Goal: Task Accomplishment & Management: Complete application form

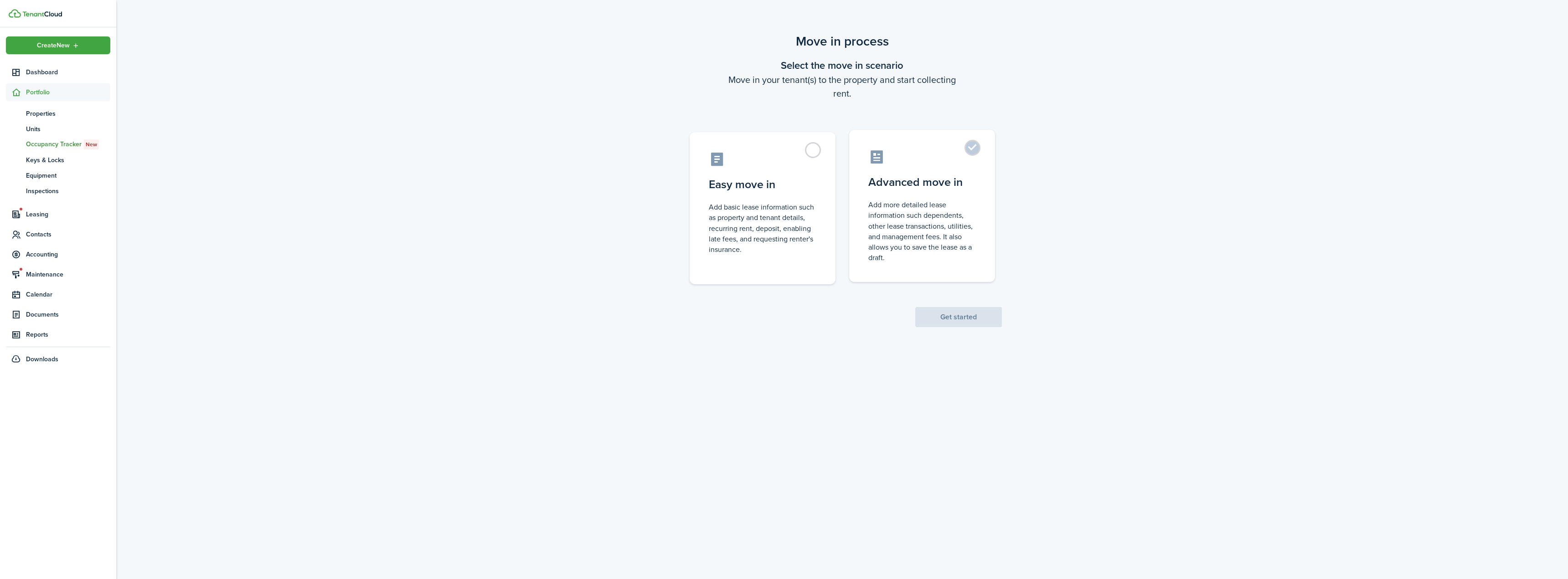
click at [933, 225] on control-radio-card-description "Add more detailed lease information such dependents, other lease transactions, …" at bounding box center [922, 231] width 108 height 63
radio input "true"
click at [959, 317] on button "Get started" at bounding box center [959, 317] width 86 height 20
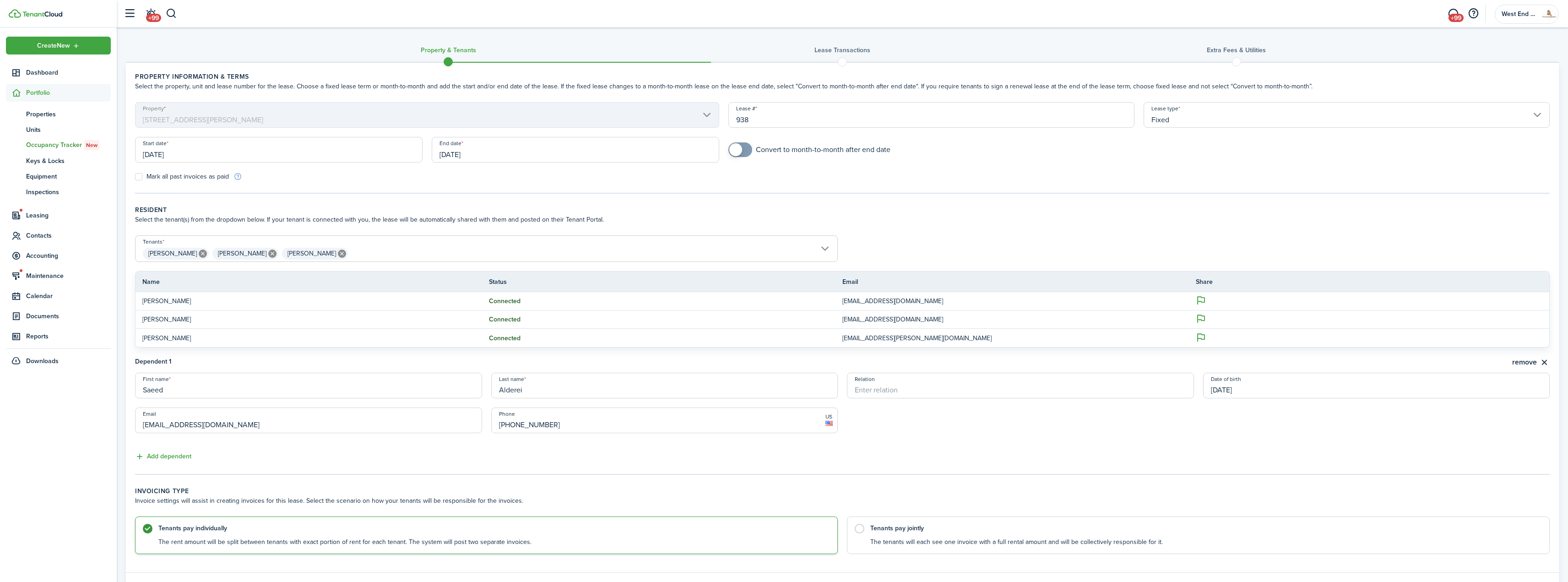
click at [258, 154] on input "[DATE]" at bounding box center [279, 150] width 287 height 26
click at [180, 256] on div "23" at bounding box center [184, 255] width 13 height 13
type input "[DATE]"
click at [542, 155] on input "[DATE]" at bounding box center [575, 150] width 287 height 26
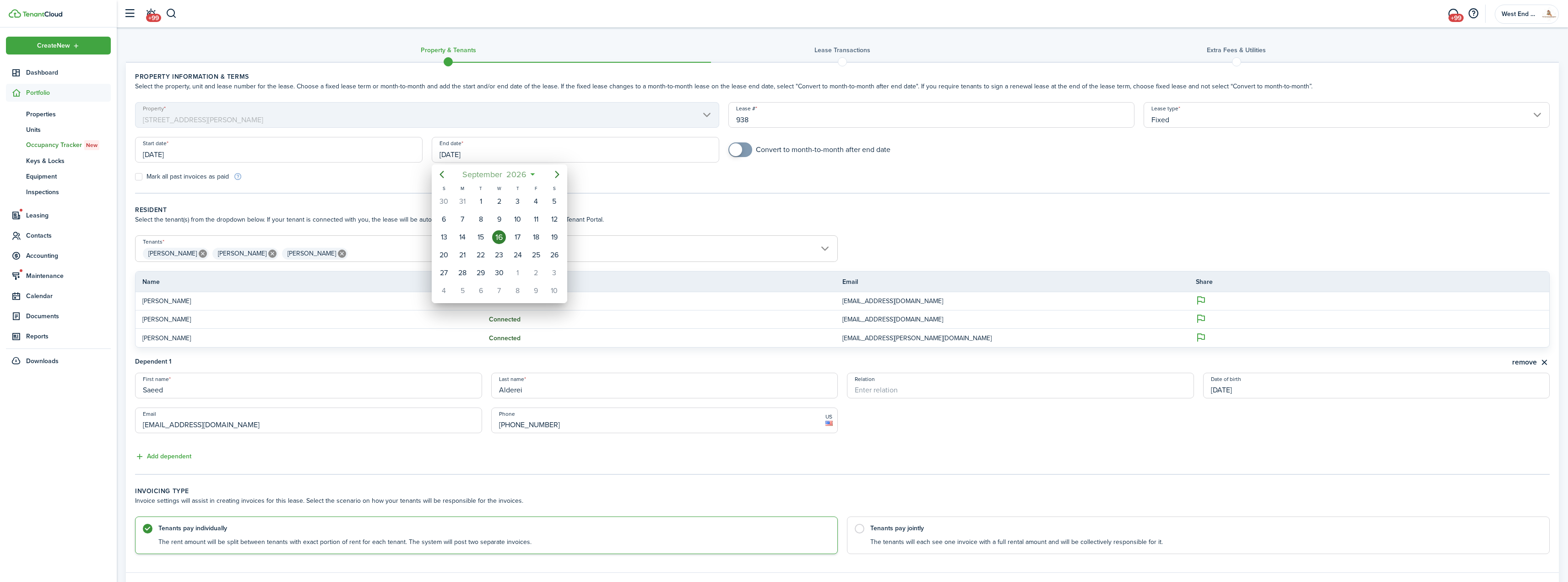
click at [525, 173] on span "2026" at bounding box center [517, 174] width 24 height 17
click at [556, 174] on icon "Next page" at bounding box center [557, 174] width 11 height 11
click at [538, 262] on div "Sep" at bounding box center [542, 256] width 33 height 15
click at [515, 273] on div "30" at bounding box center [518, 273] width 13 height 13
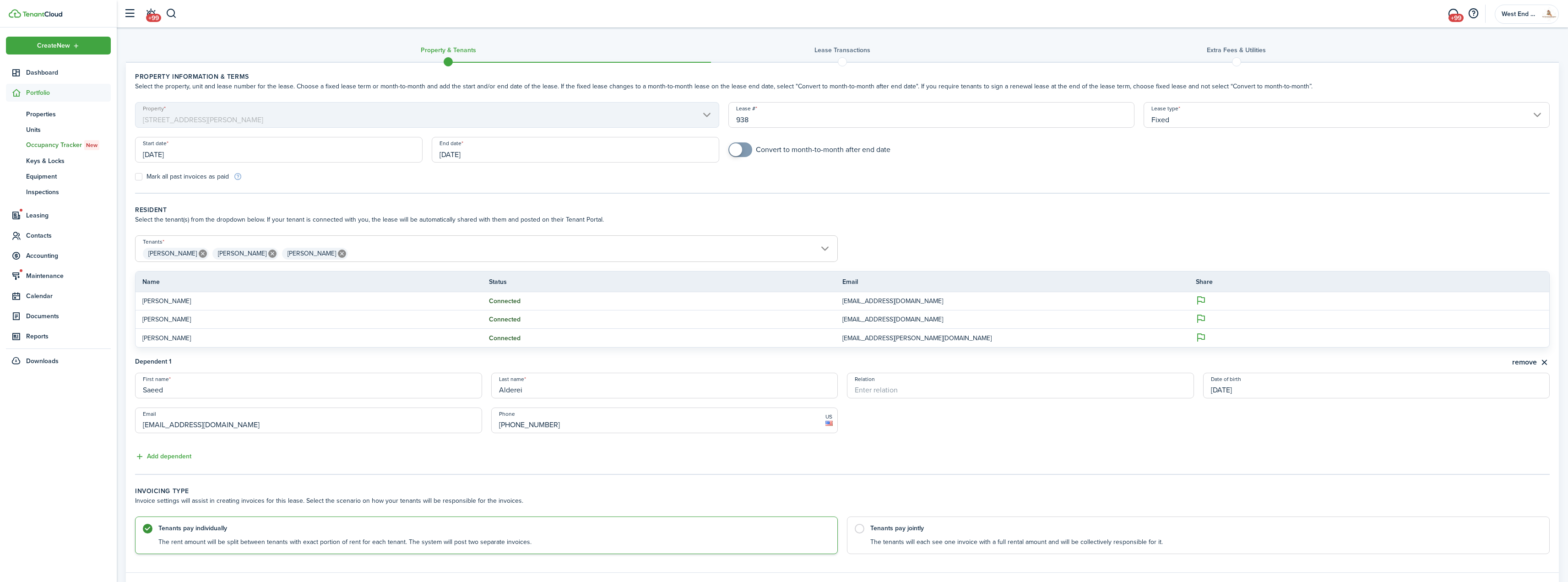
click at [435, 250] on span "[PERSON_NAME] [PERSON_NAME] [PERSON_NAME]" at bounding box center [487, 253] width 702 height 15
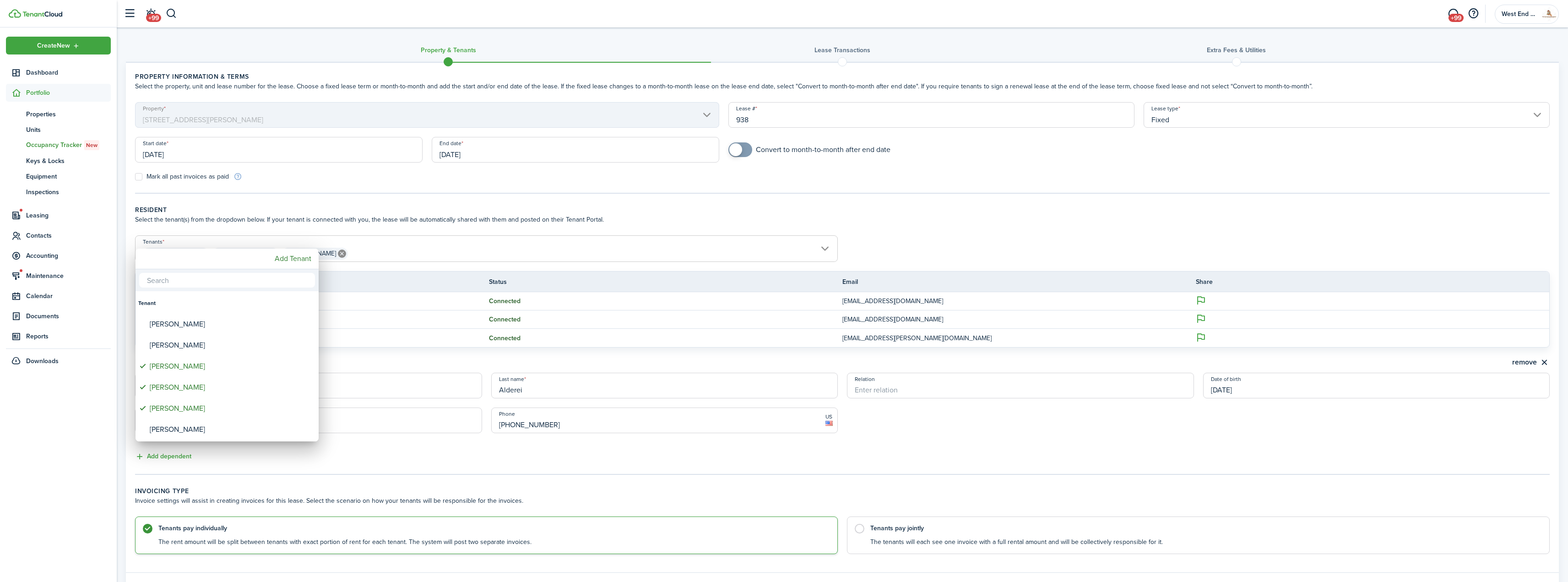
click at [853, 219] on div at bounding box center [784, 290] width 1714 height 728
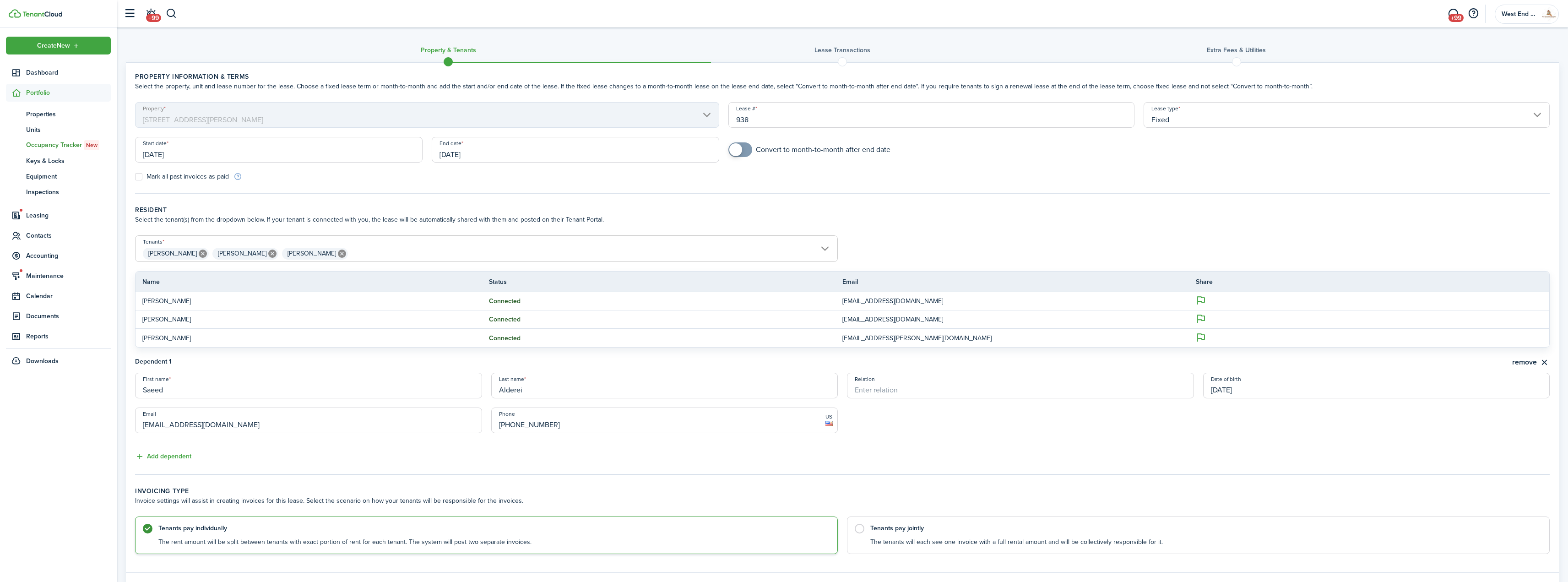
click at [517, 150] on input "[DATE]" at bounding box center [575, 150] width 287 height 26
click at [517, 174] on span "2027" at bounding box center [517, 174] width 23 height 17
click at [447, 170] on icon "Previous page" at bounding box center [442, 174] width 11 height 11
click at [542, 254] on div "Sep" at bounding box center [542, 256] width 33 height 15
click at [502, 274] on div "30" at bounding box center [499, 273] width 13 height 13
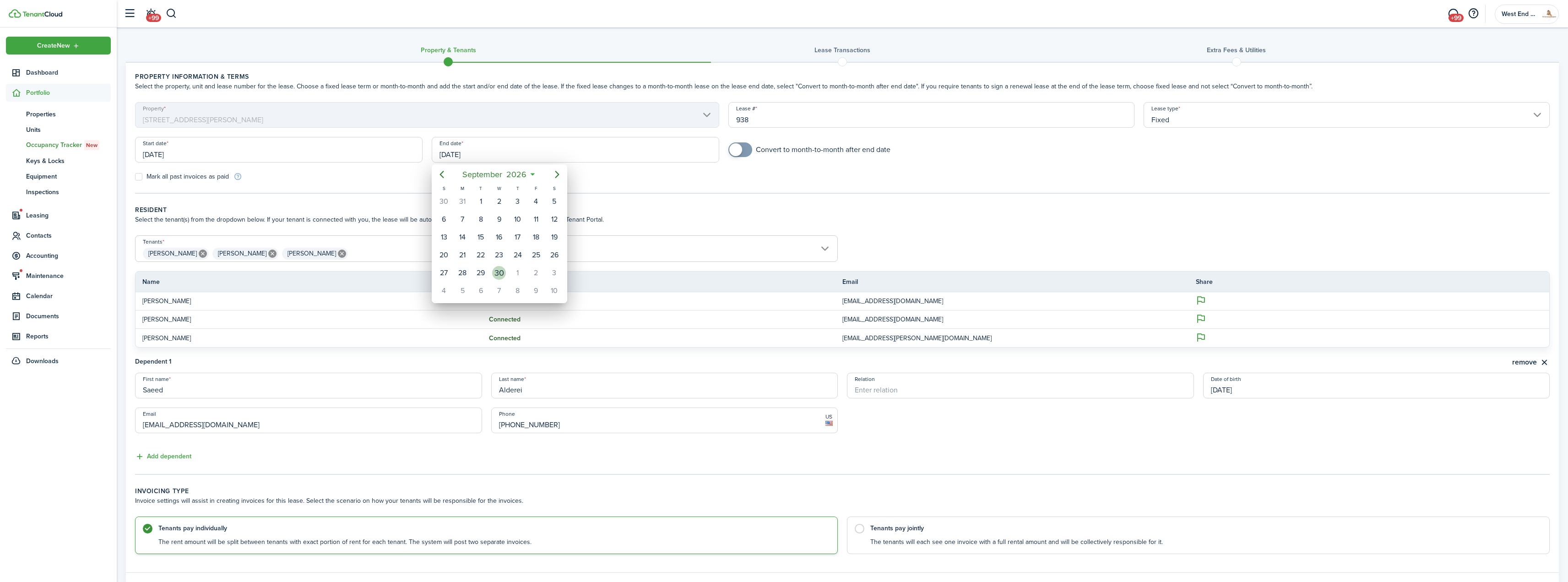
type input "[DATE]"
click at [266, 150] on input "[DATE]" at bounding box center [279, 150] width 287 height 26
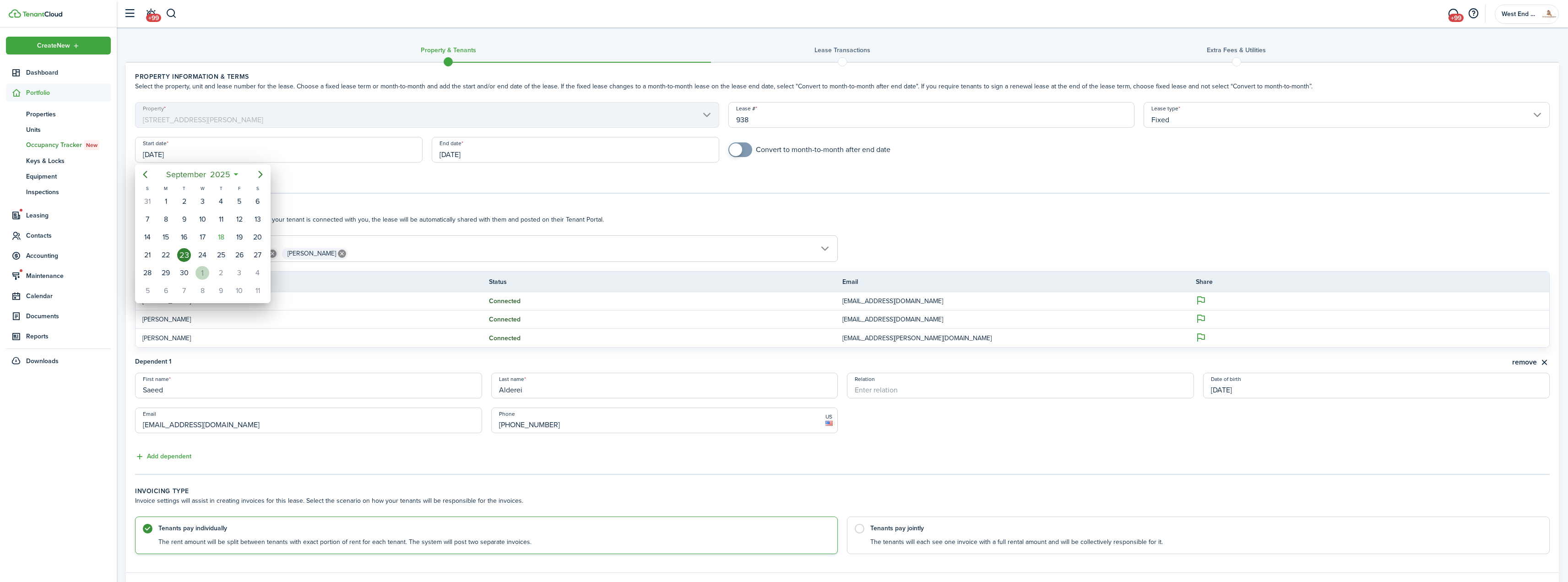
click at [201, 270] on div "1" at bounding box center [202, 273] width 13 height 13
type input "[DATE]"
click at [383, 252] on span "[PERSON_NAME] [PERSON_NAME] [PERSON_NAME]" at bounding box center [487, 253] width 702 height 15
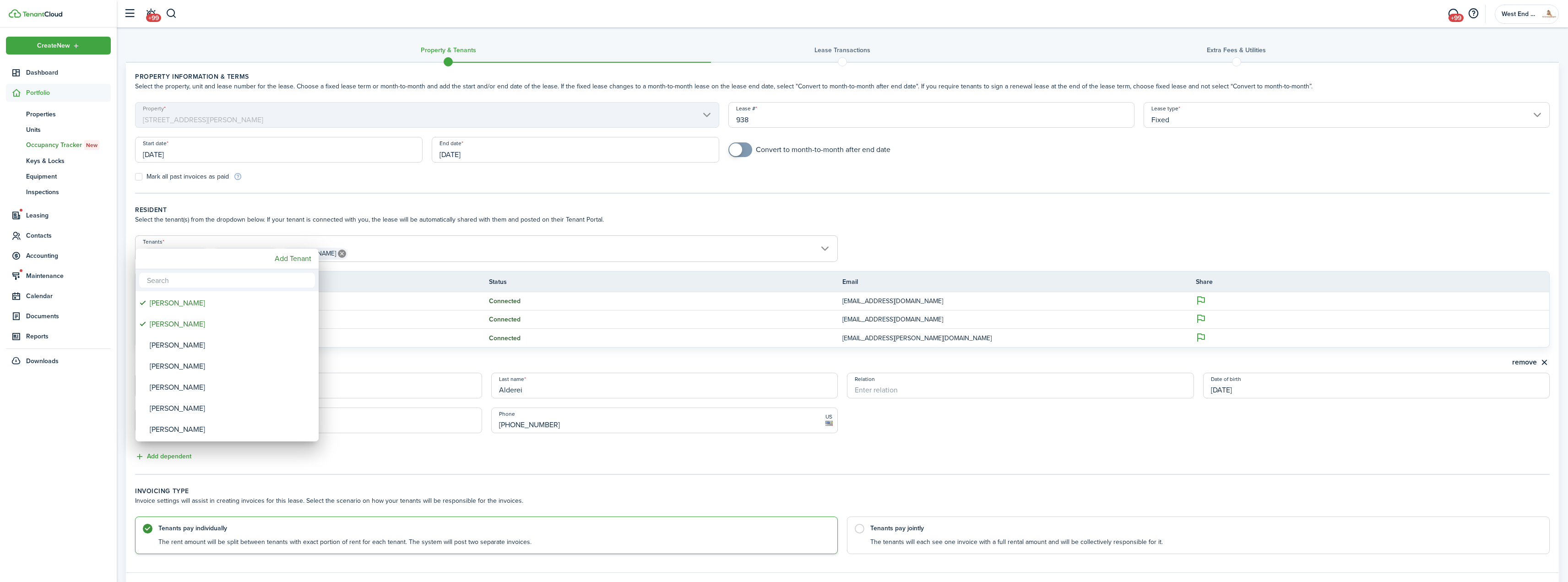
click at [609, 226] on div at bounding box center [784, 290] width 1714 height 728
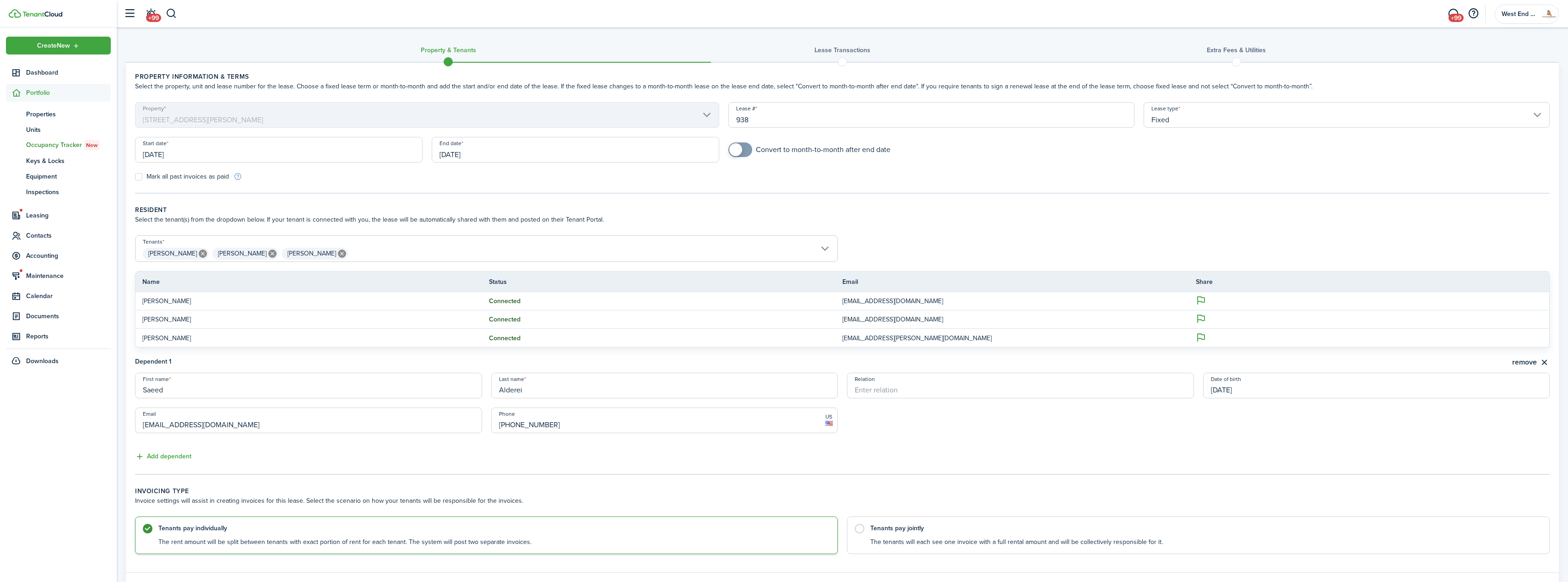
click at [395, 252] on span "[PERSON_NAME] [PERSON_NAME] [PERSON_NAME]" at bounding box center [487, 253] width 702 height 15
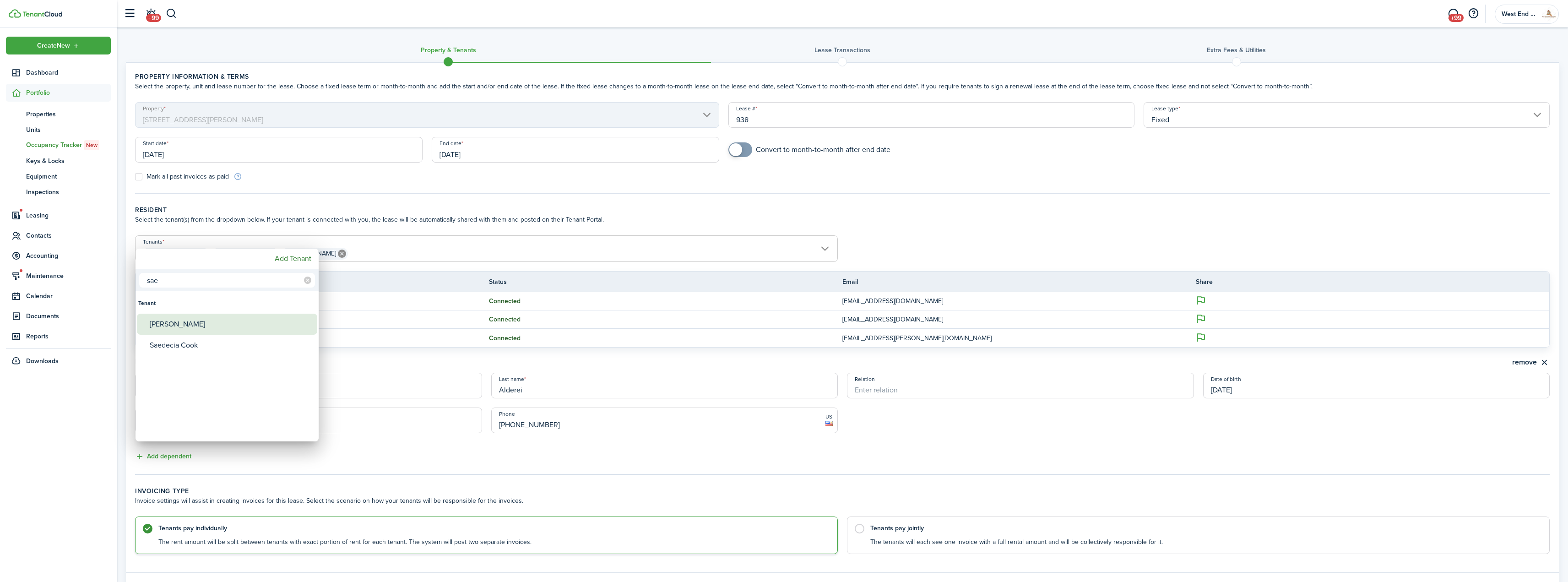
type input "sae"
click at [224, 329] on div "[PERSON_NAME]" at bounding box center [230, 324] width 162 height 21
type input "[PERSON_NAME], [PERSON_NAME], [PERSON_NAME], [PERSON_NAME]"
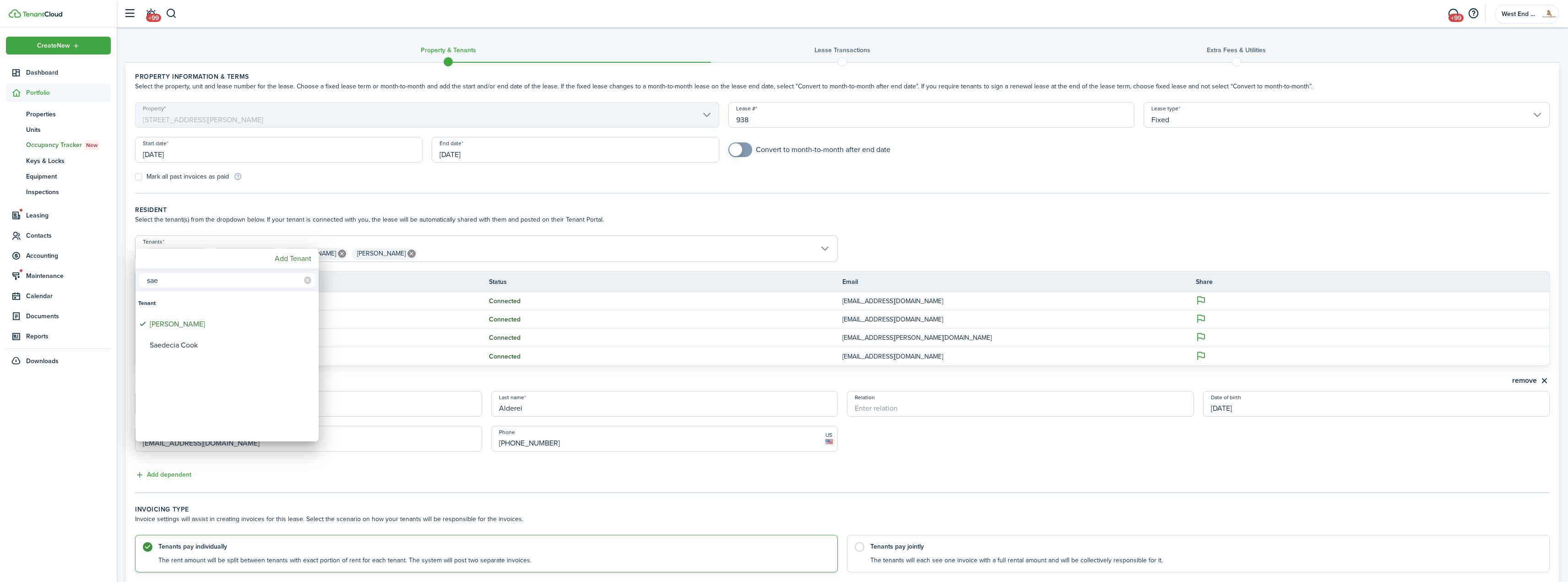
click at [1007, 453] on div at bounding box center [784, 290] width 1714 height 728
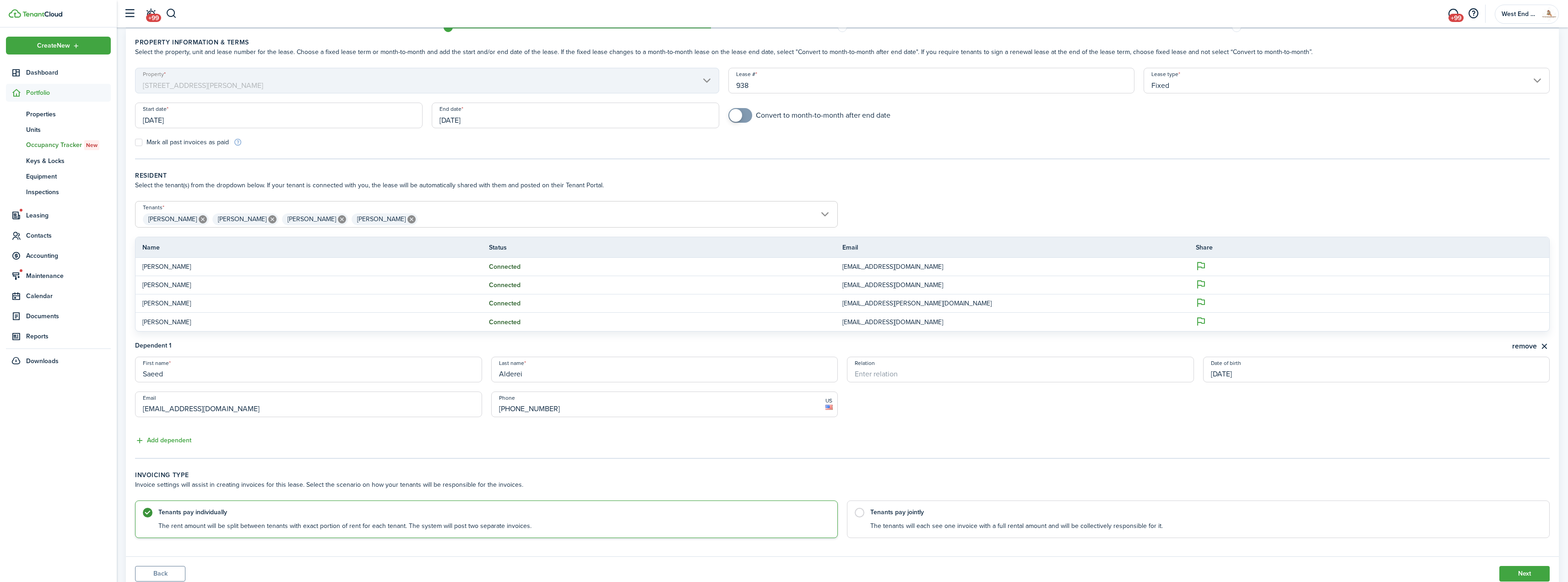
scroll to position [68, 0]
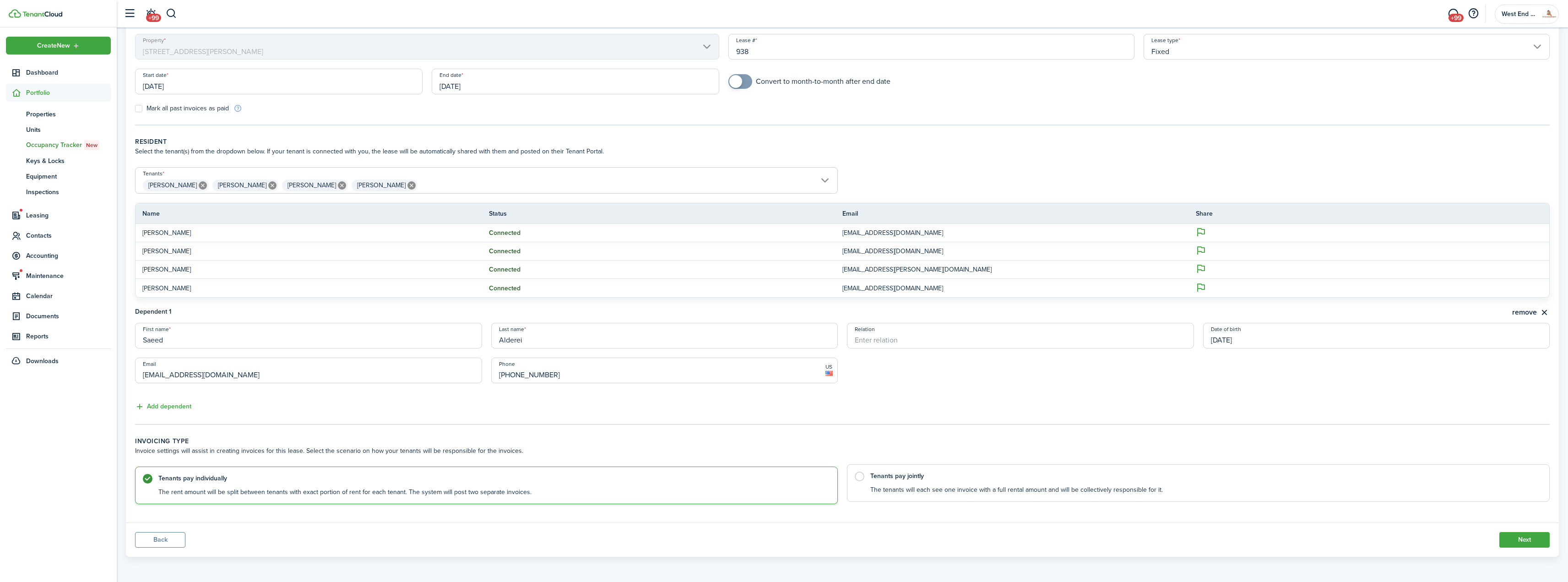
click at [901, 472] on control-radio-card-title "Tenants pay jointly" at bounding box center [1205, 476] width 670 height 9
radio input "false"
radio input "true"
click at [1517, 544] on button "Next" at bounding box center [1524, 539] width 50 height 15
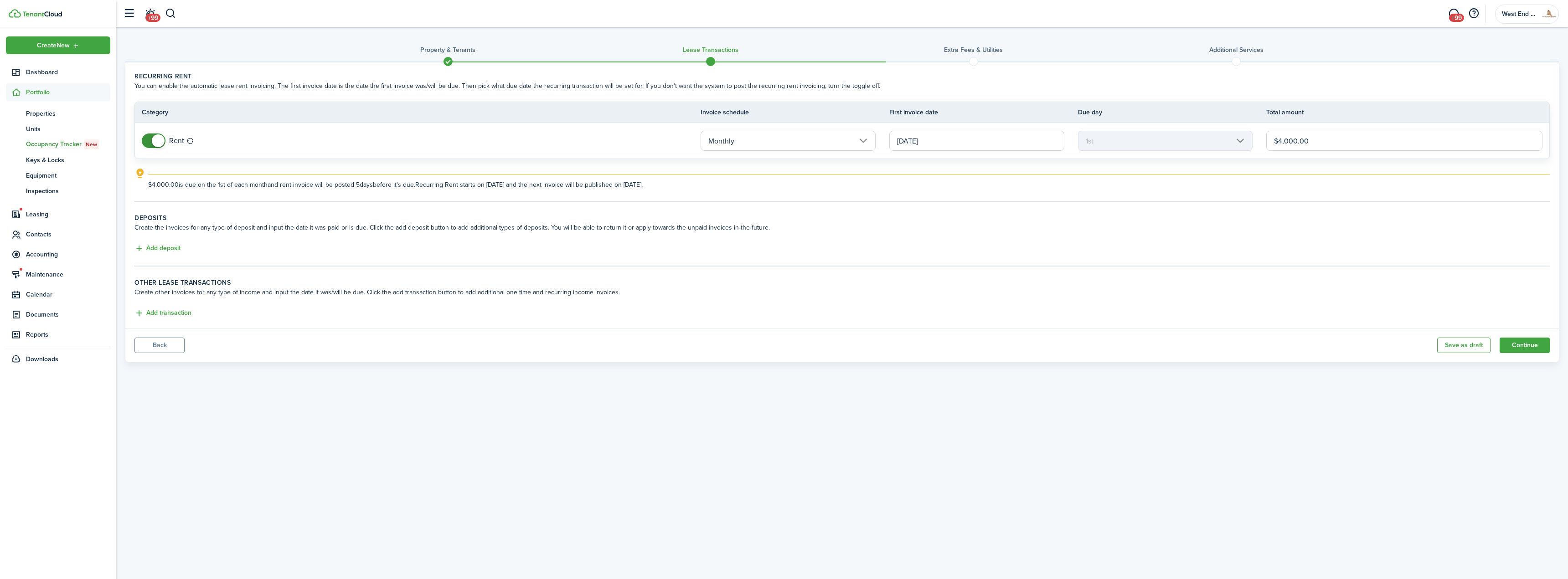
click at [967, 142] on input "[DATE]" at bounding box center [977, 140] width 175 height 20
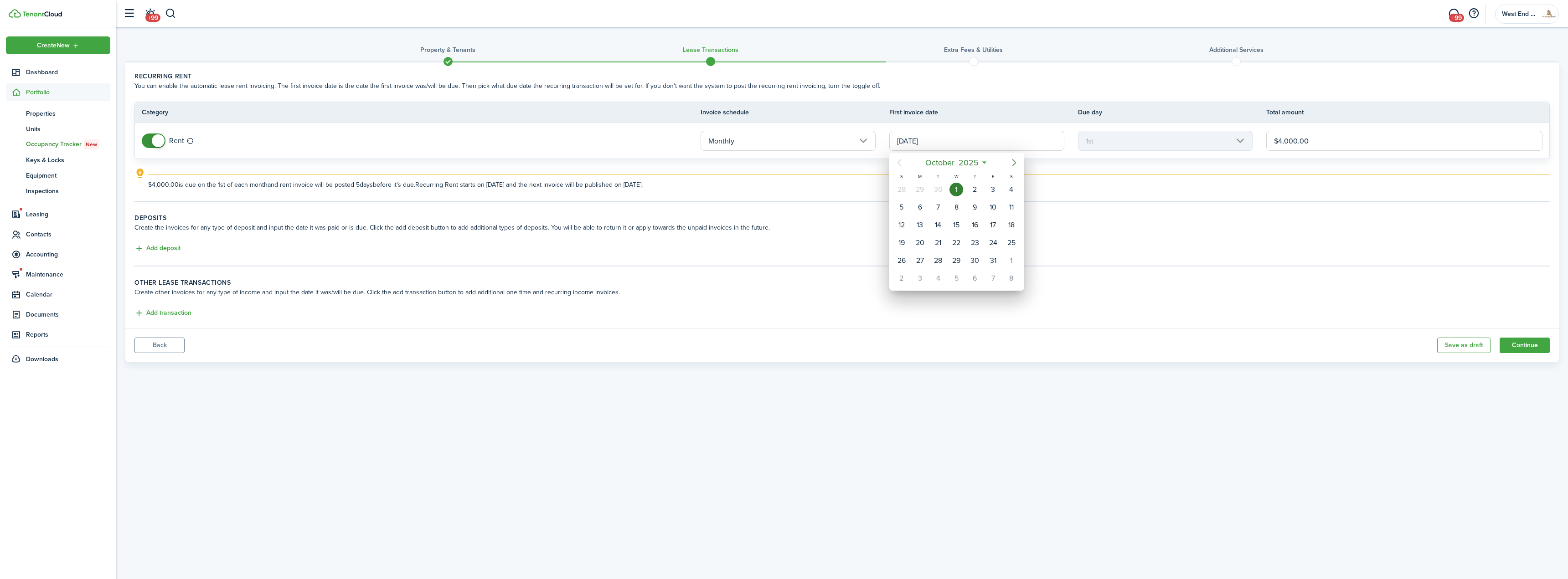
click at [1011, 163] on icon "Next page" at bounding box center [1014, 162] width 11 height 11
click at [978, 191] on div "1" at bounding box center [975, 189] width 13 height 13
type input "[DATE]"
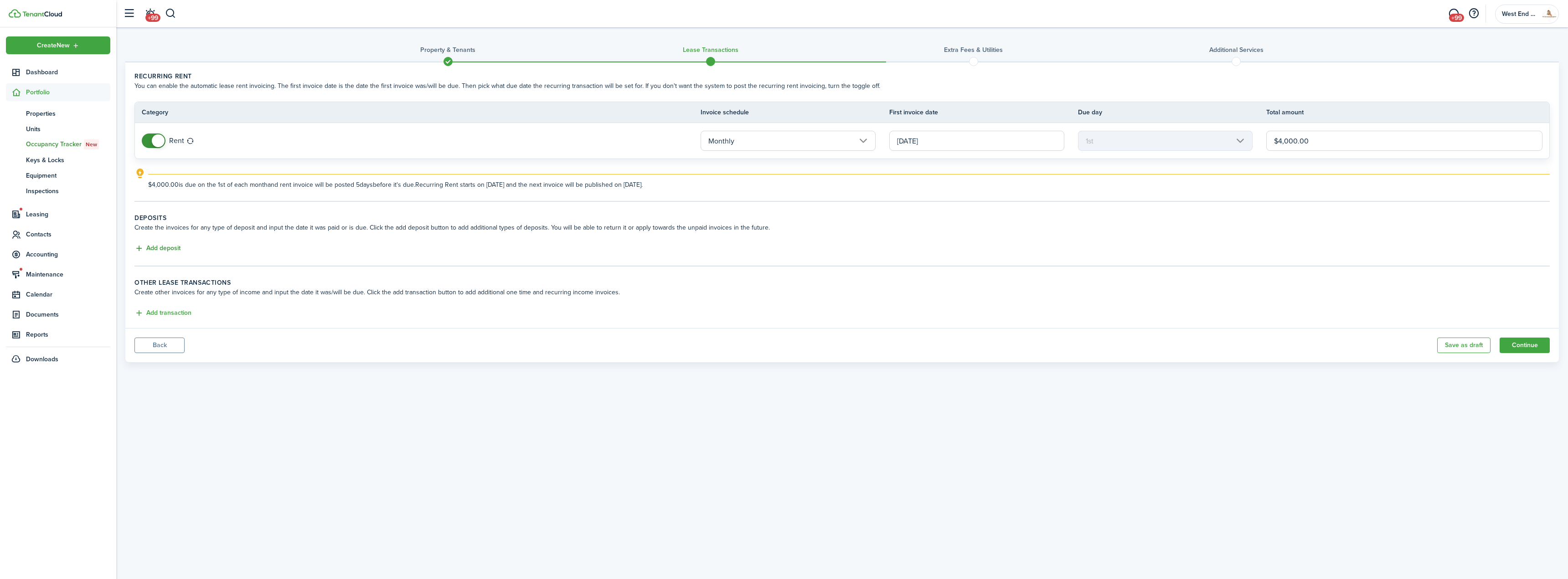
click at [150, 245] on button "Add deposit" at bounding box center [158, 248] width 46 height 10
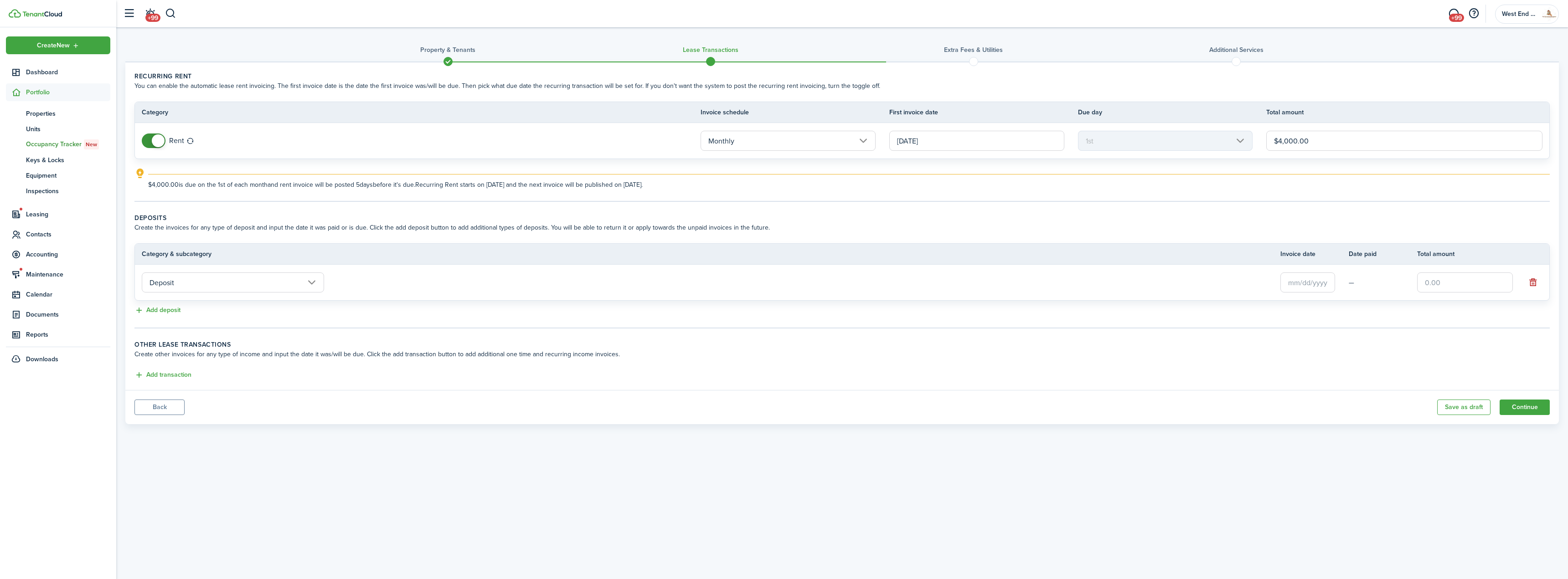
click at [1303, 277] on input "text" at bounding box center [1307, 282] width 55 height 20
click at [1364, 360] on div "18" at bounding box center [1366, 367] width 13 height 13
type input "[DATE]"
click at [1447, 280] on input "text" at bounding box center [1465, 282] width 96 height 20
type input "$8,000.00"
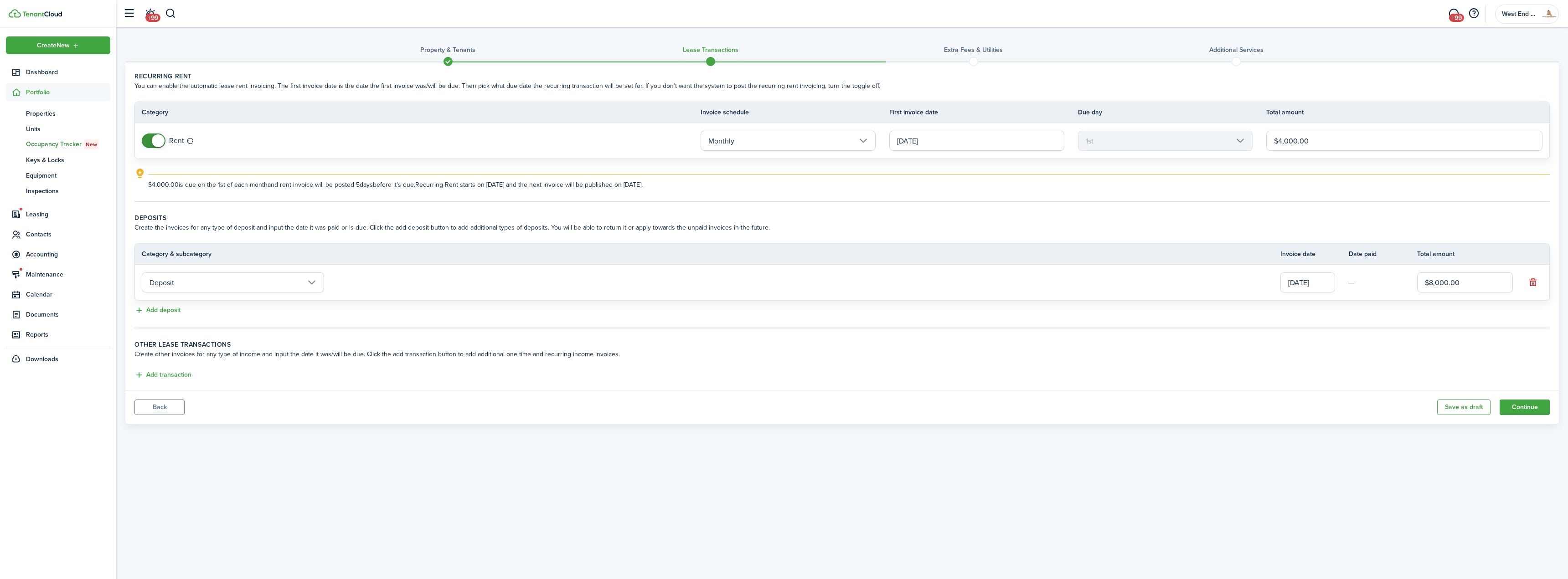
click at [761, 372] on div "Add transaction" at bounding box center [842, 375] width 1415 height 11
click at [1528, 407] on button "Continue" at bounding box center [1525, 407] width 50 height 15
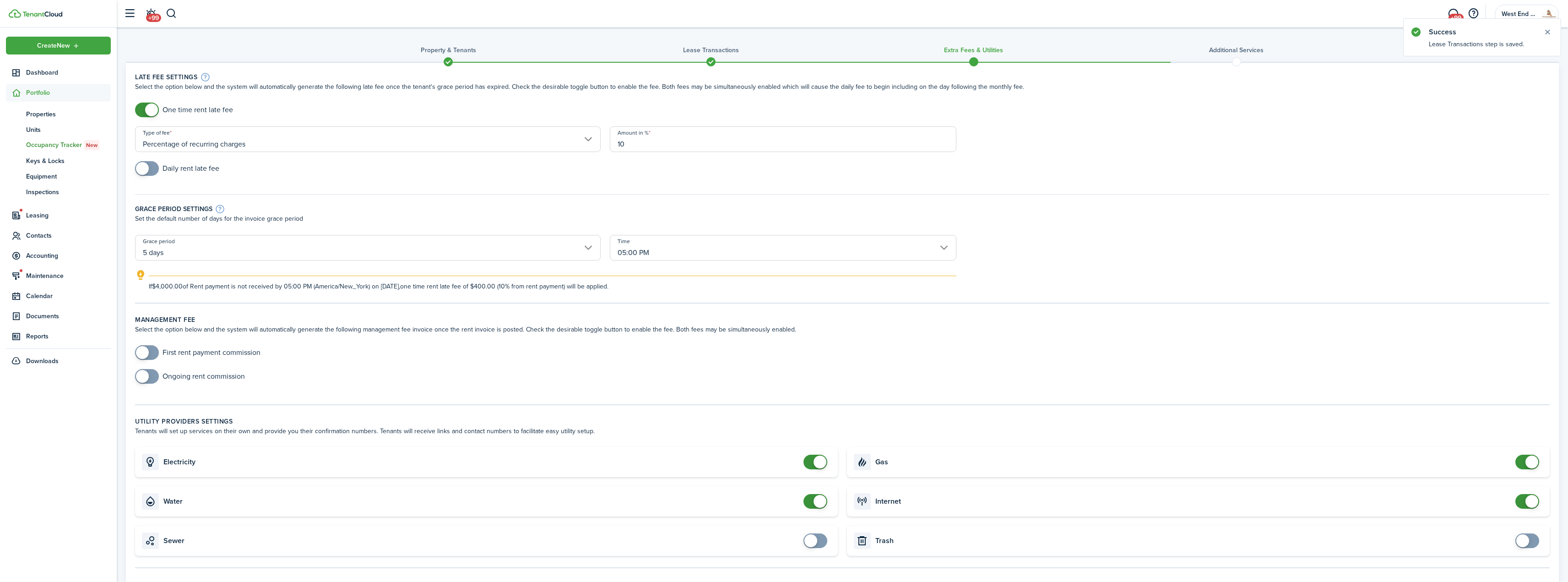
checkbox input "true"
click at [151, 351] on span at bounding box center [147, 353] width 9 height 15
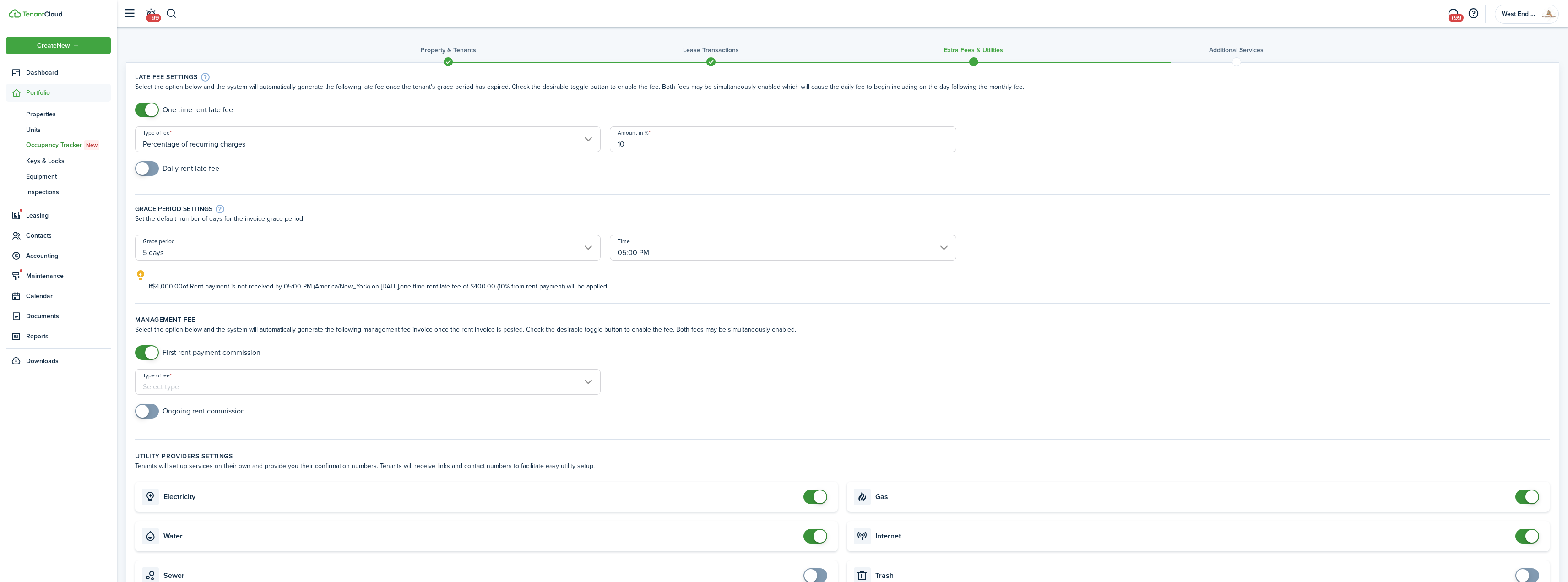
click at [341, 387] on input "Type of fee" at bounding box center [368, 382] width 466 height 26
click at [345, 381] on div at bounding box center [784, 290] width 1714 height 728
click at [348, 380] on input "Type of fee" at bounding box center [368, 382] width 466 height 26
click at [348, 381] on div at bounding box center [784, 290] width 1714 height 728
click at [301, 369] on div "First rent payment commission" at bounding box center [842, 357] width 1424 height 24
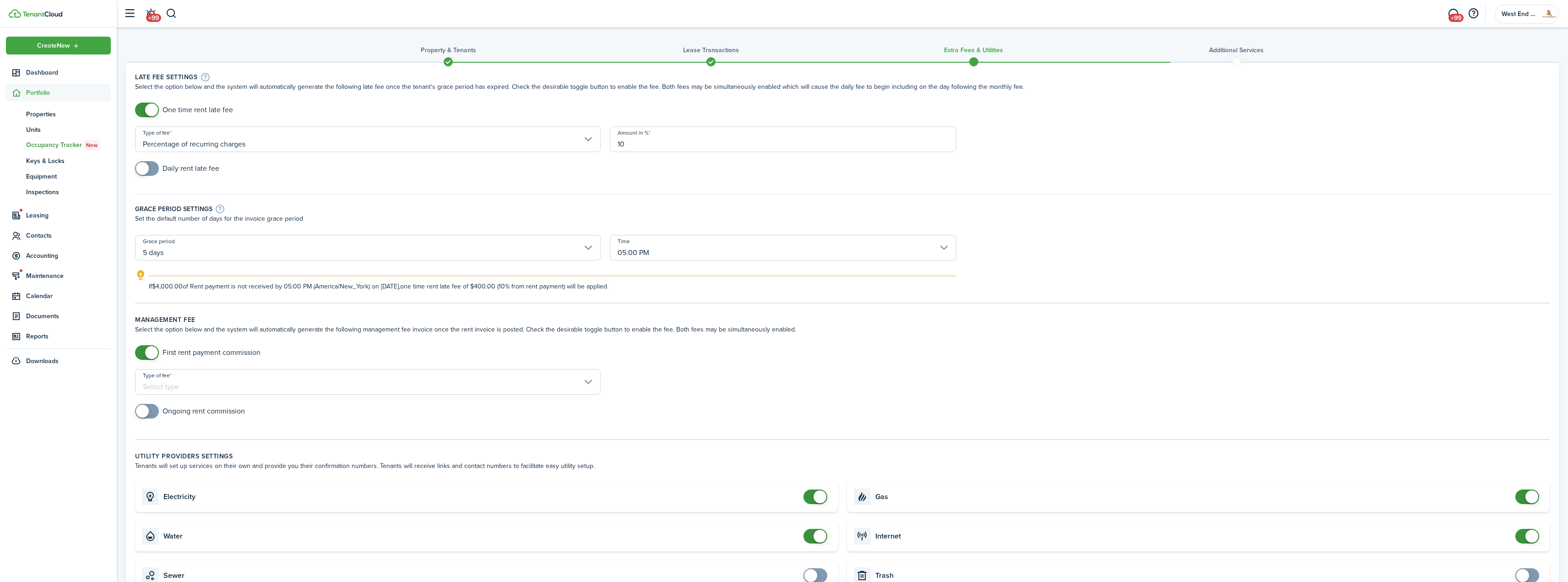
click at [219, 371] on input "Type of fee" at bounding box center [368, 382] width 466 height 26
click at [186, 373] on div at bounding box center [784, 290] width 1714 height 728
click at [174, 382] on input "Type of fee" at bounding box center [368, 382] width 466 height 26
click at [185, 420] on div "flat amount, USD" at bounding box center [182, 421] width 67 height 15
type input "flat amount, USD"
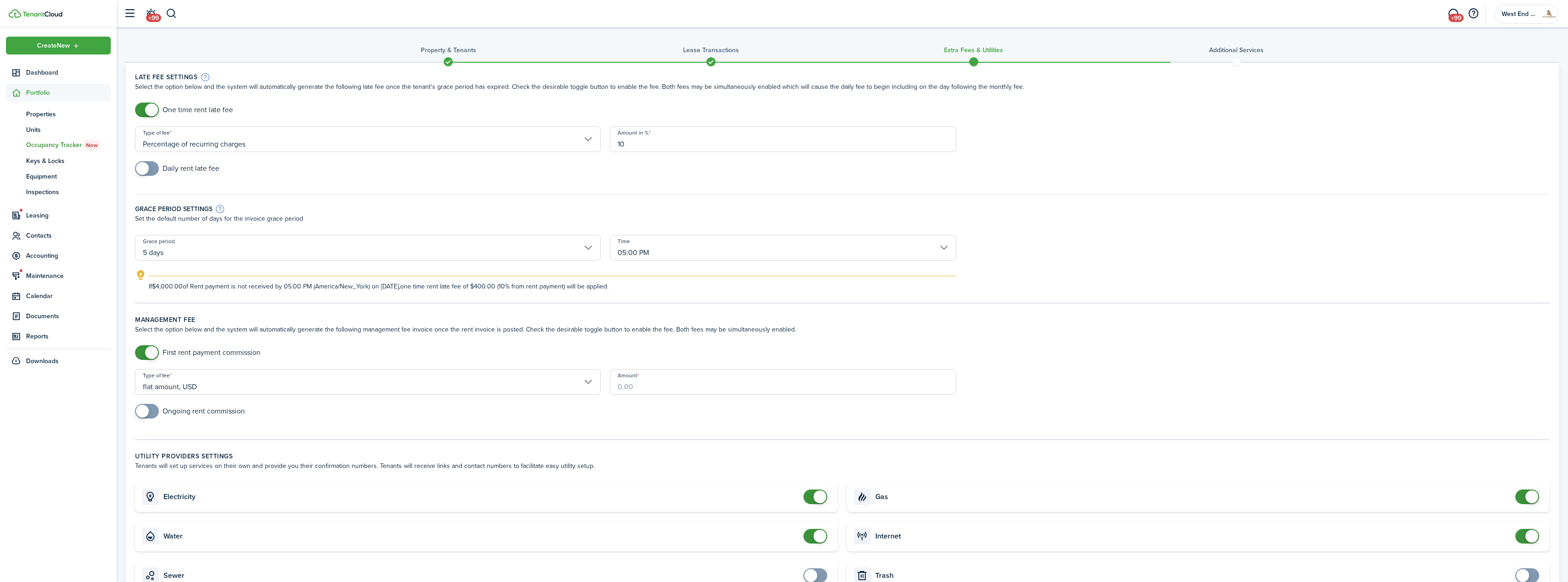
click at [710, 384] on input "Amount" at bounding box center [783, 382] width 347 height 26
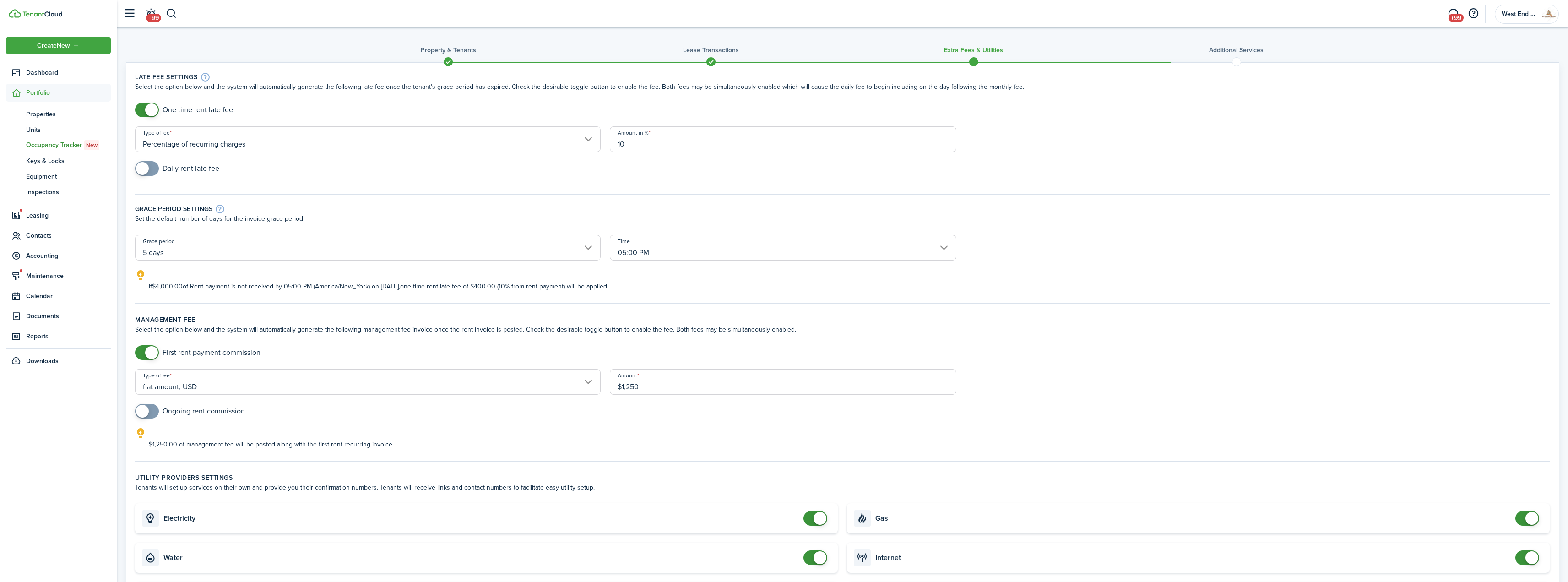
type input "$1,250.00"
checkbox input "true"
click at [152, 413] on span at bounding box center [147, 411] width 9 height 15
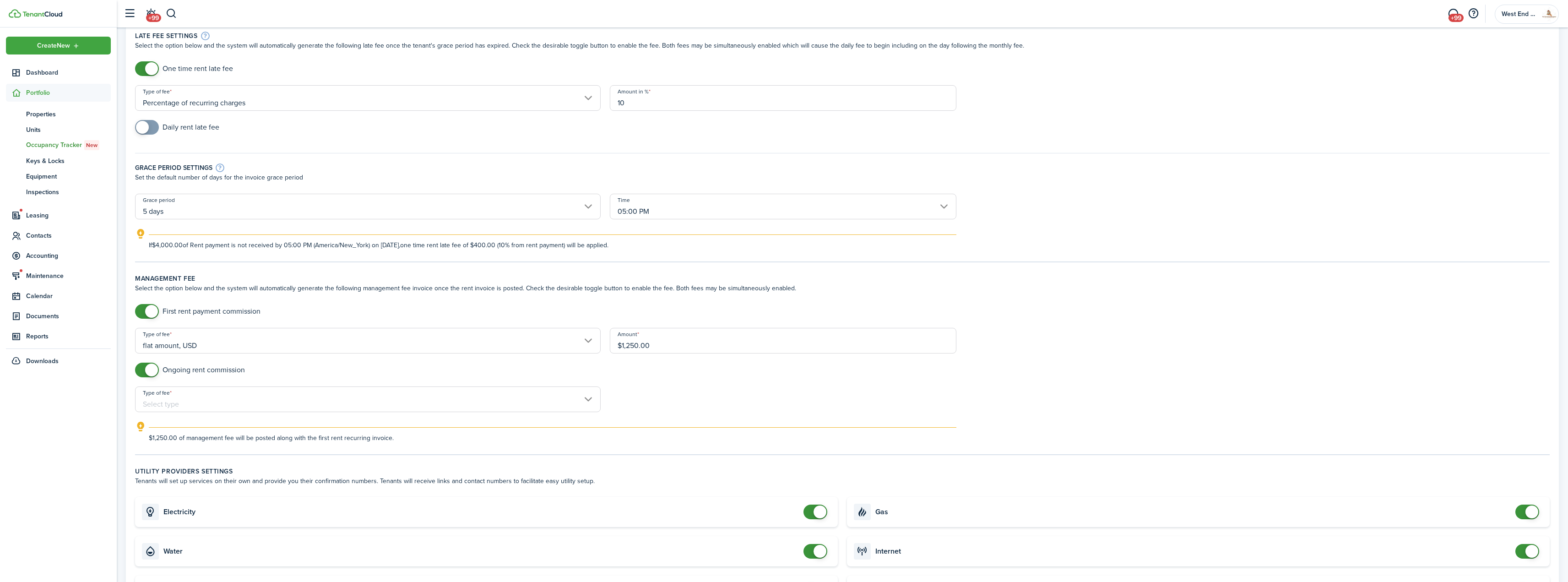
scroll to position [92, 0]
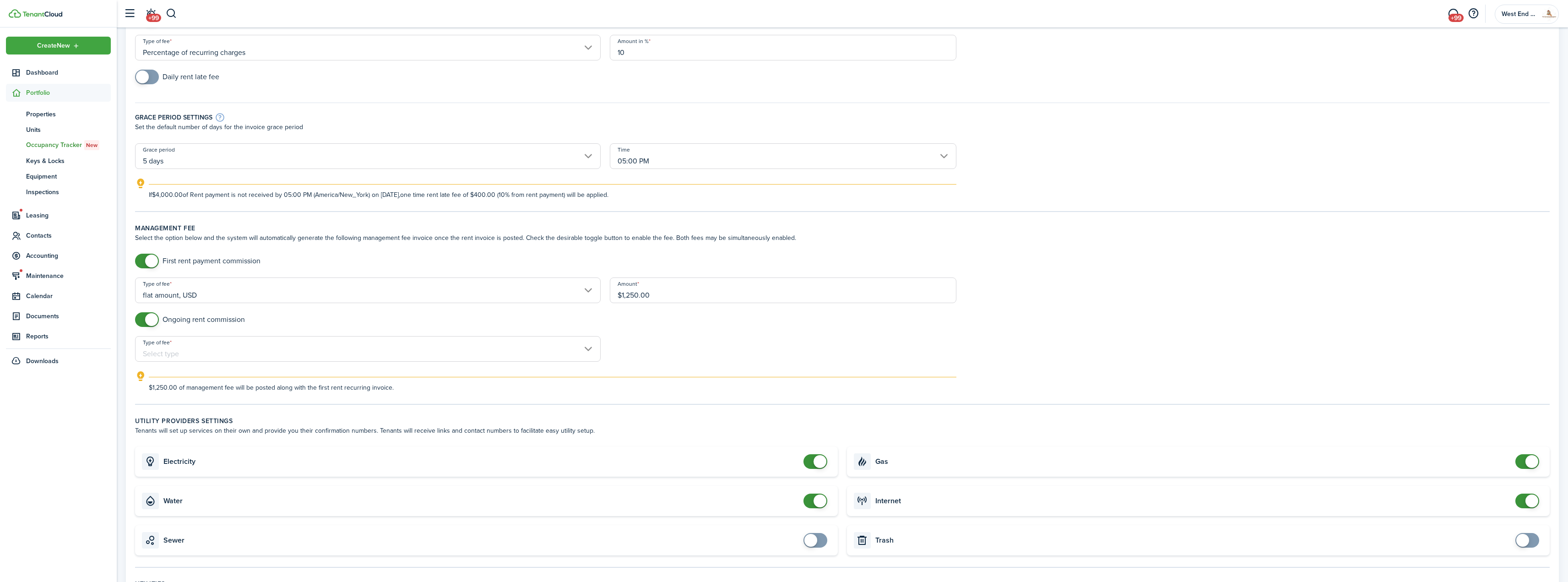
click at [263, 345] on input "Type of fee" at bounding box center [368, 349] width 466 height 26
click at [189, 385] on div "flat amount, USD" at bounding box center [182, 388] width 67 height 15
type input "flat amount, USD"
click at [688, 347] on input "Amount" at bounding box center [783, 349] width 347 height 26
type input "$100.00"
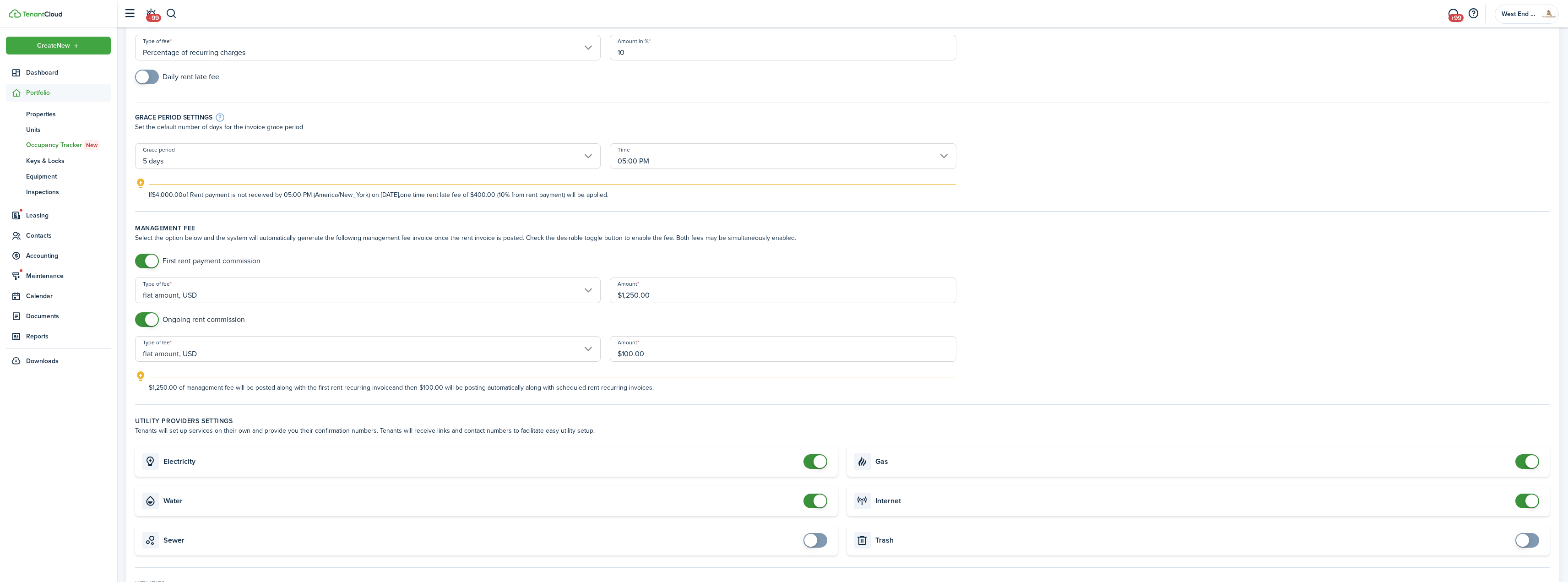
click at [1315, 351] on form "First rent payment commission Type of fee flat amount, USD Amount $1,250.00 Ong…" at bounding box center [842, 323] width 1424 height 139
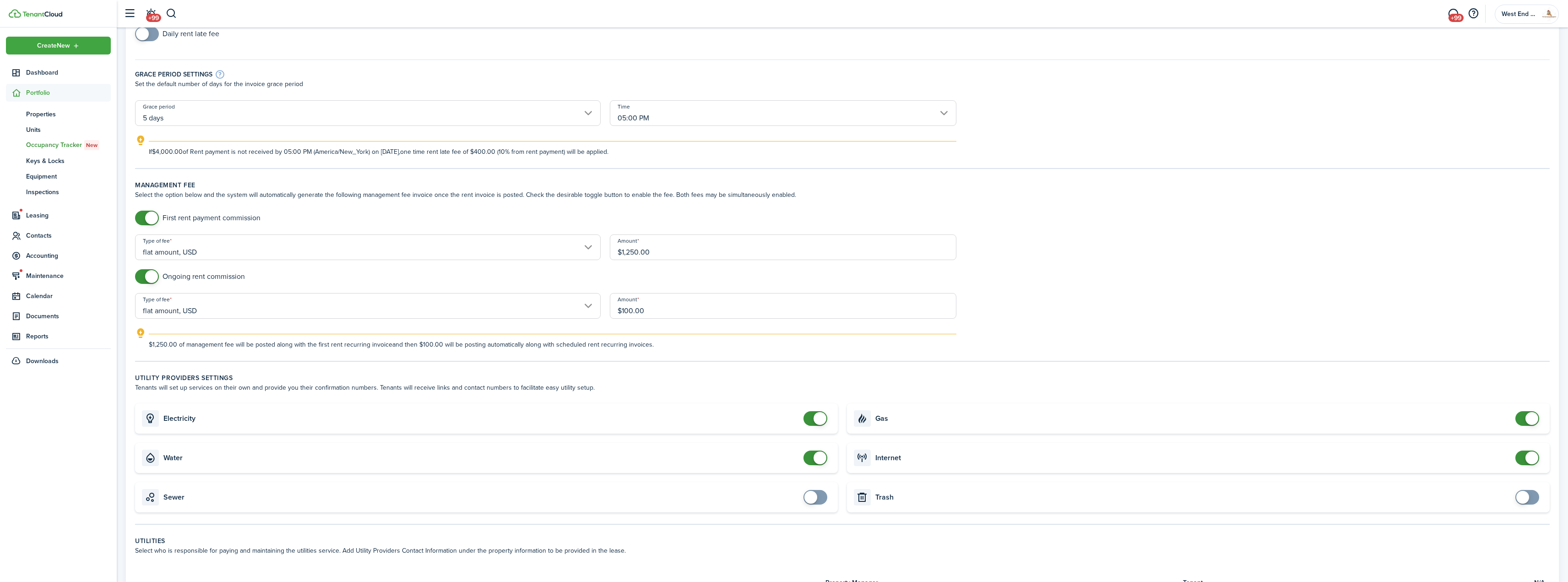
scroll to position [183, 0]
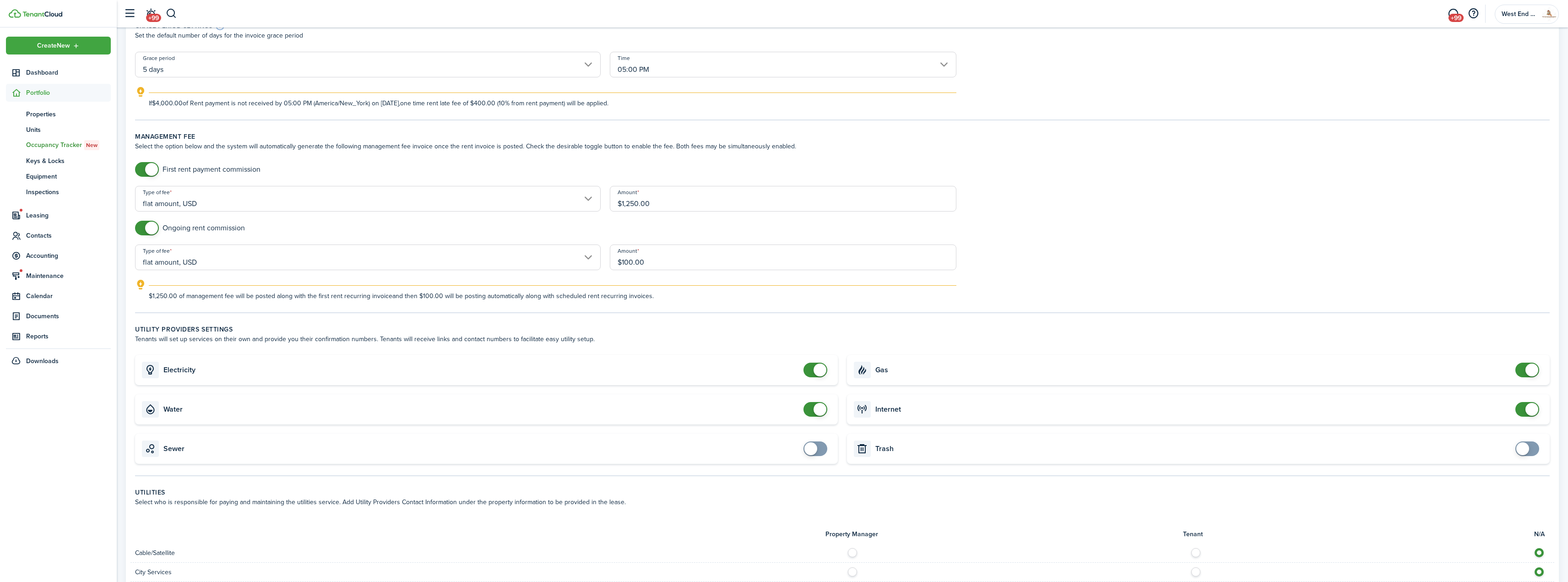
checkbox input "false"
click at [815, 370] on span at bounding box center [820, 370] width 13 height 13
click at [1191, 251] on form "First rent payment commission Type of fee flat amount, USD Amount $1,250.00 Ong…" at bounding box center [842, 231] width 1424 height 139
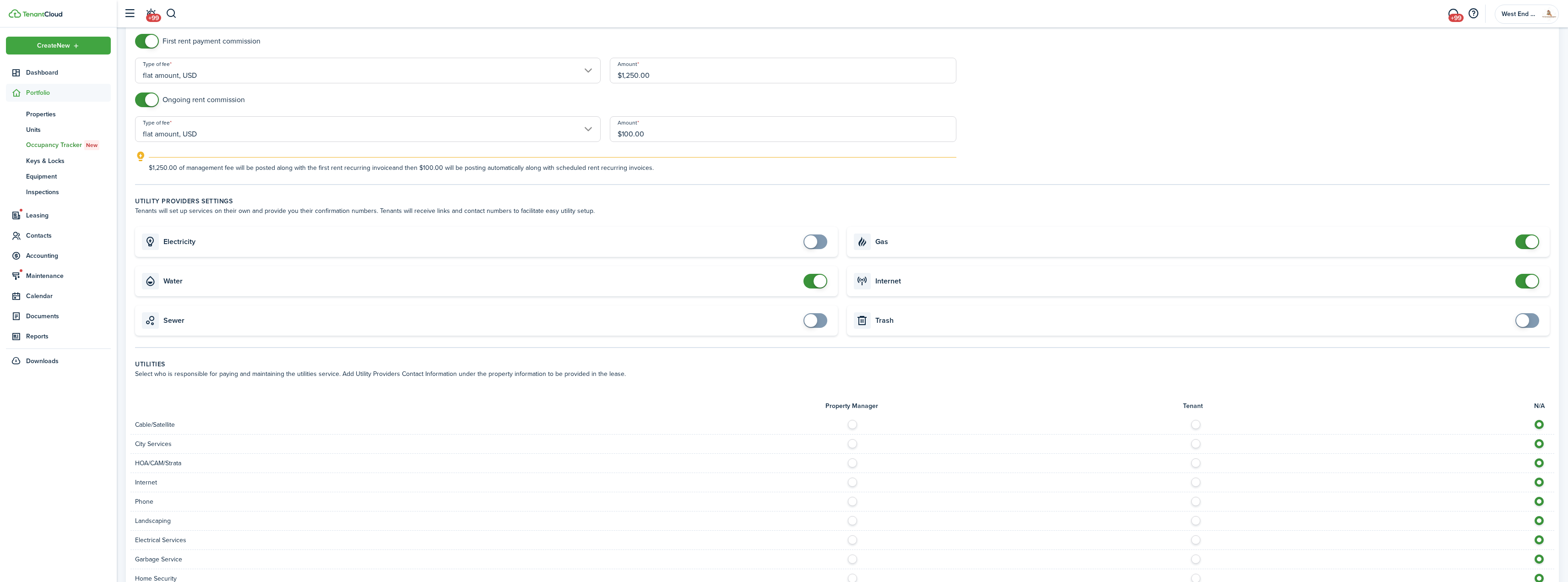
scroll to position [320, 0]
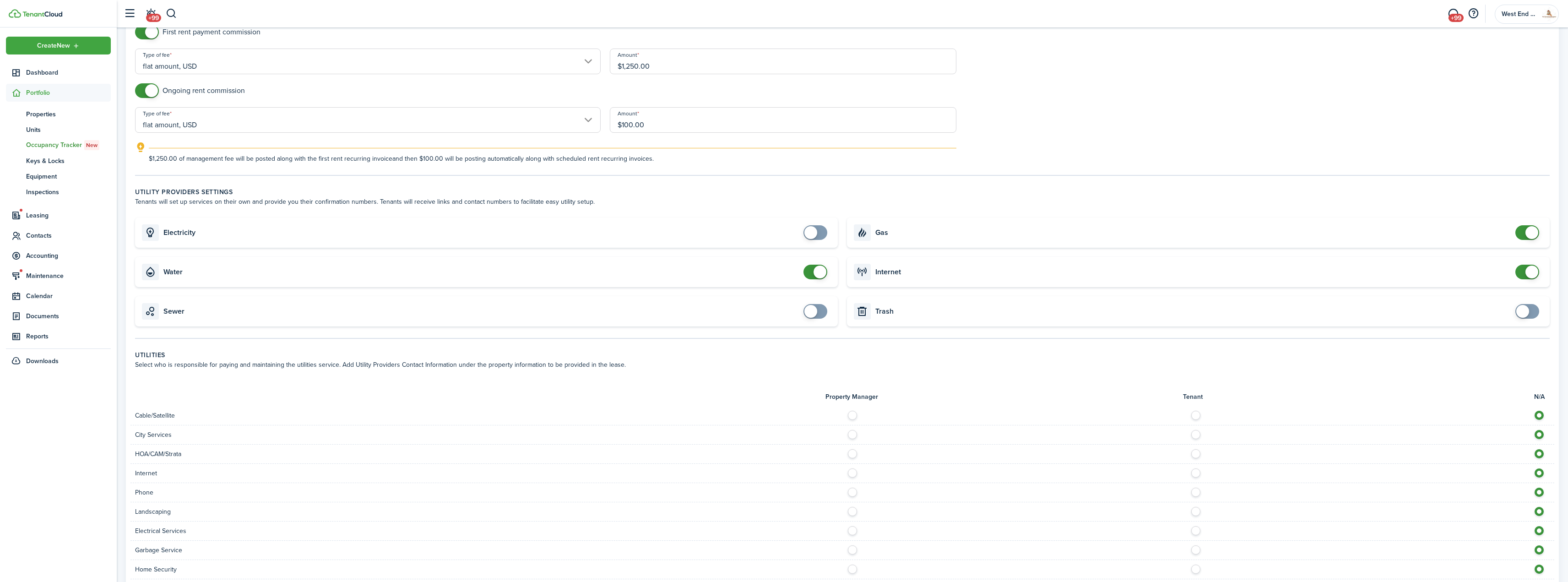
click at [1139, 165] on tc-wizard-step "Management fee Select the option below and the system will automatically genera…" at bounding box center [842, 85] width 1415 height 182
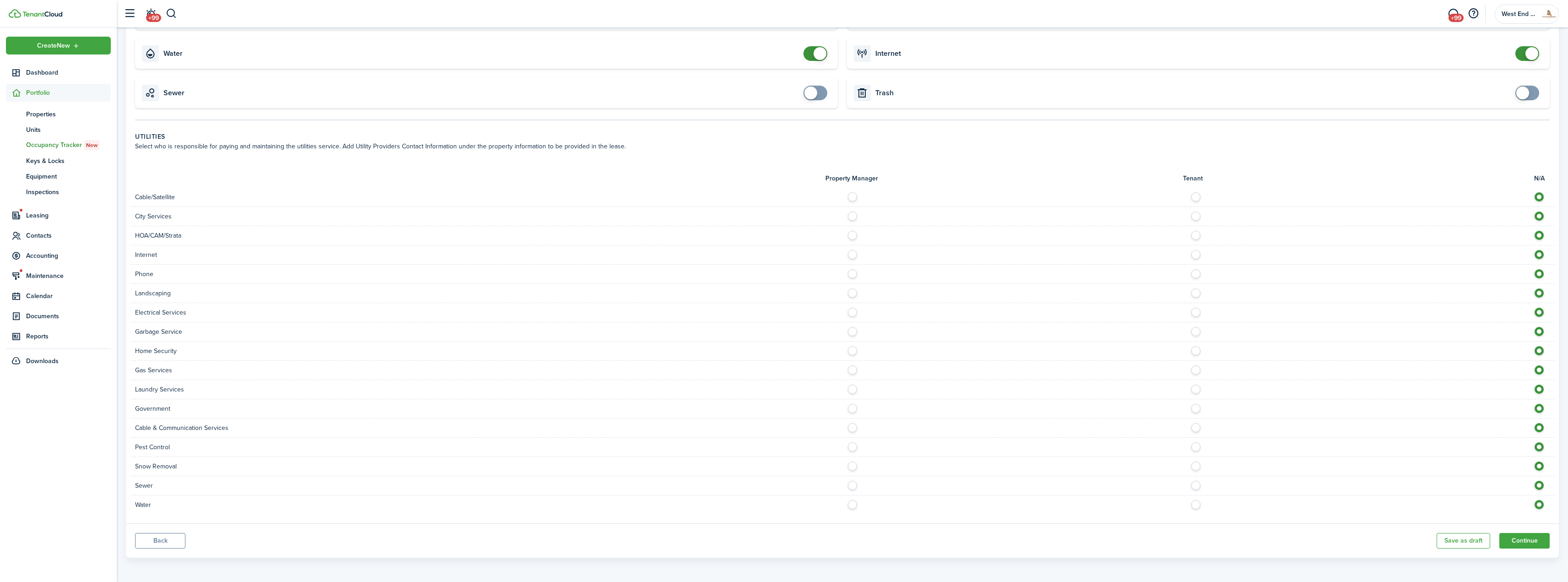
scroll to position [540, 0]
click at [1534, 540] on button "Continue" at bounding box center [1524, 539] width 50 height 15
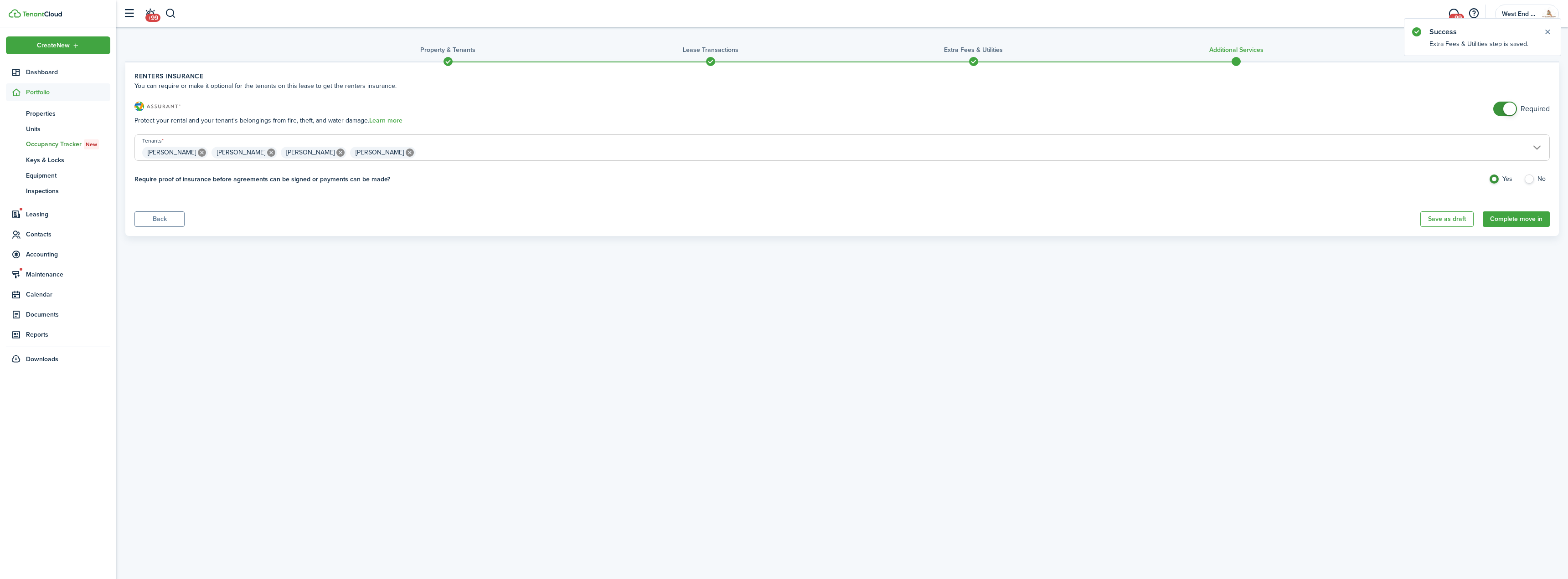
checkbox input "false"
click at [1502, 109] on span at bounding box center [1505, 109] width 9 height 15
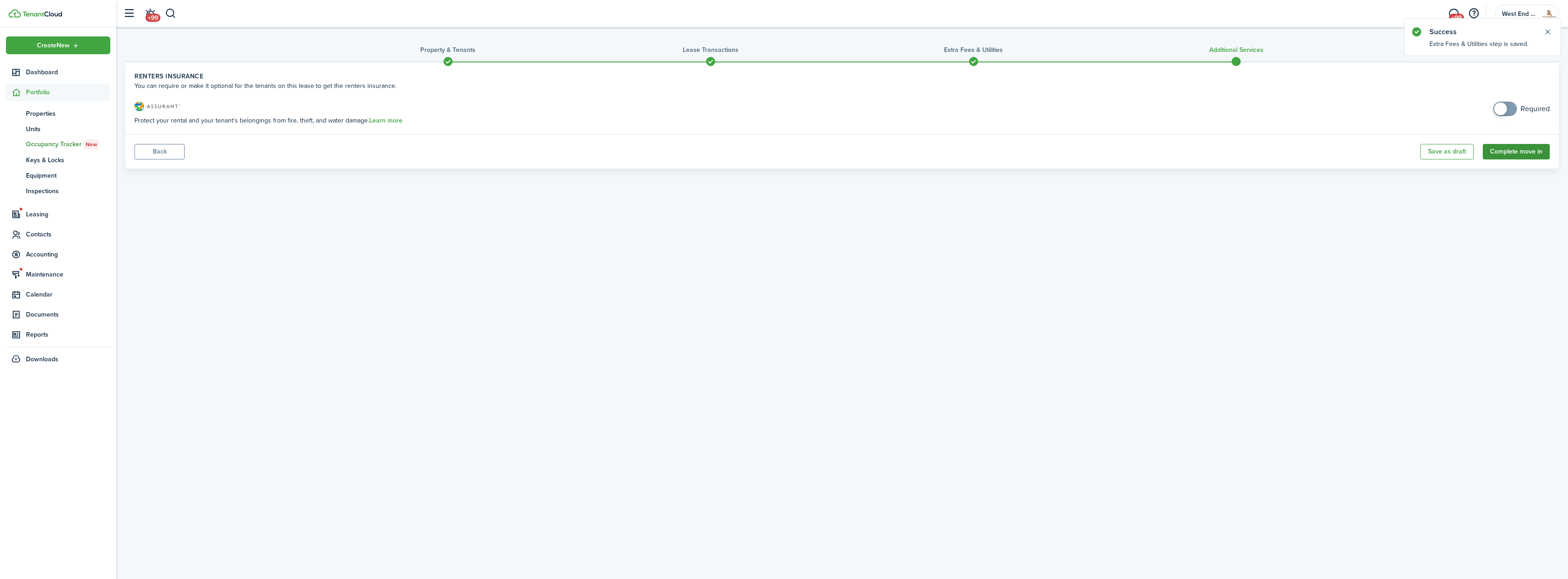
click at [1527, 148] on button "Complete move in" at bounding box center [1516, 151] width 67 height 15
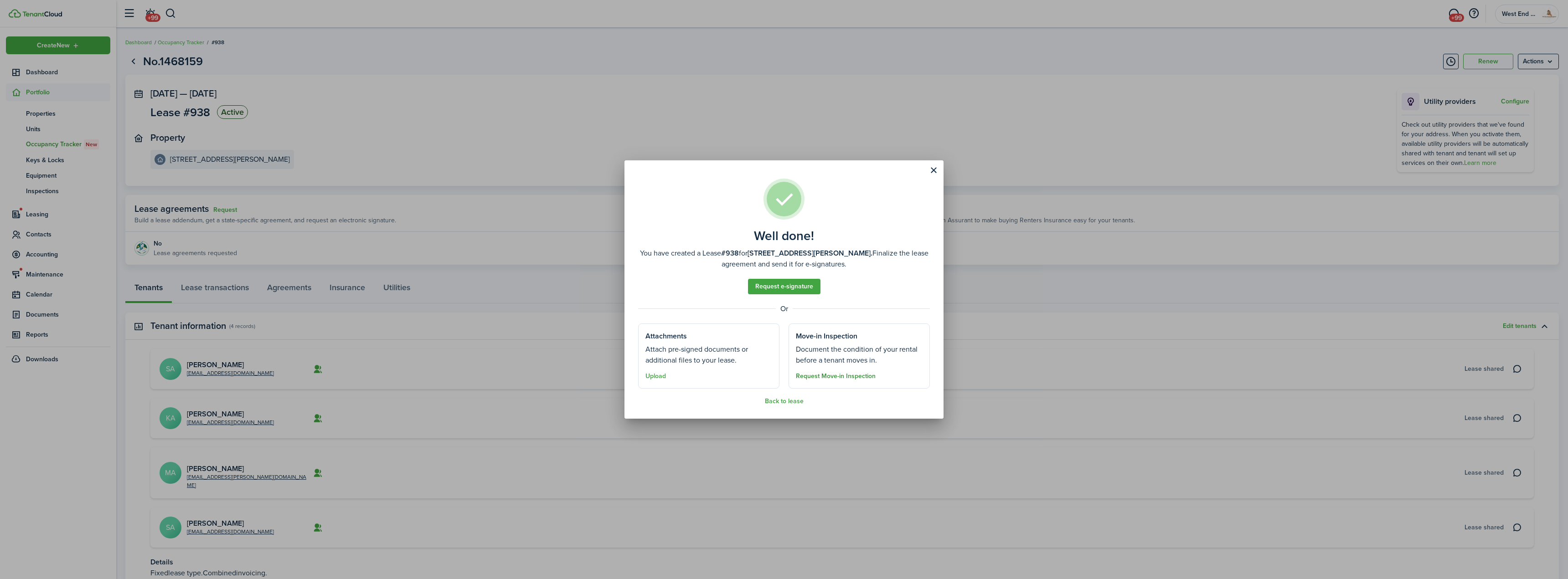
click at [850, 380] on button "Request Move-in Inspection" at bounding box center [835, 376] width 80 height 7
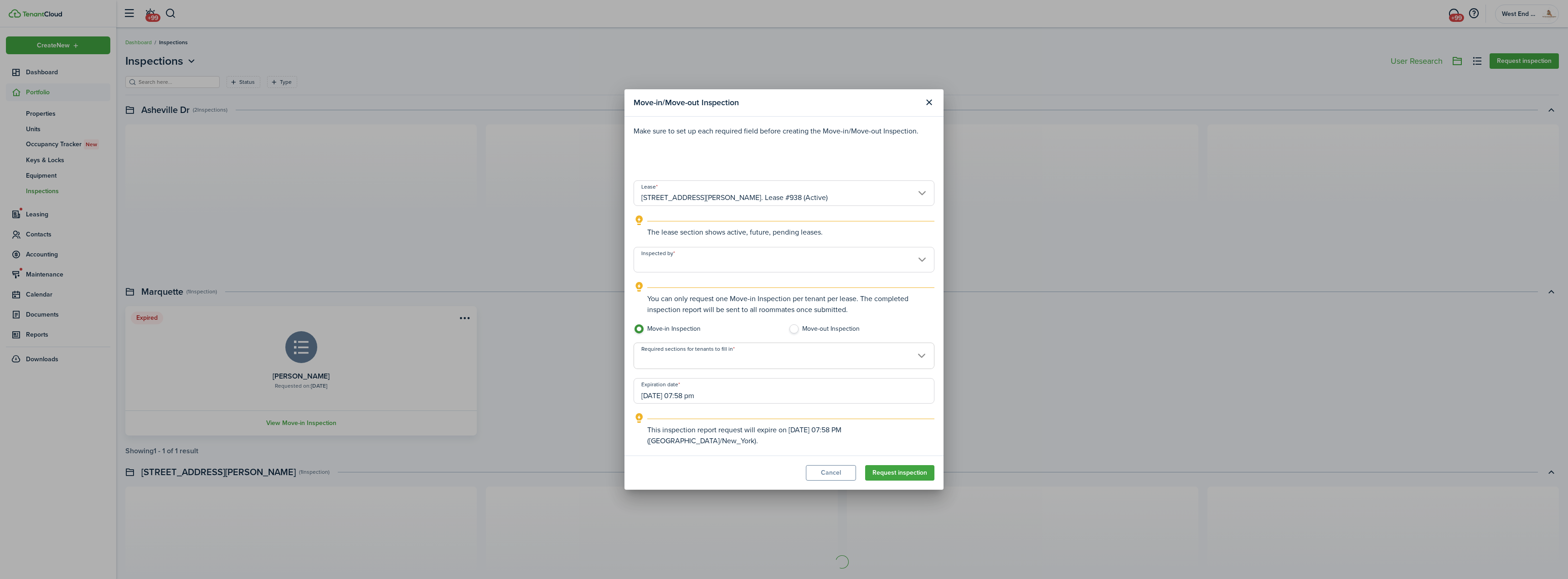
click at [733, 265] on input "Inspected by" at bounding box center [784, 260] width 301 height 26
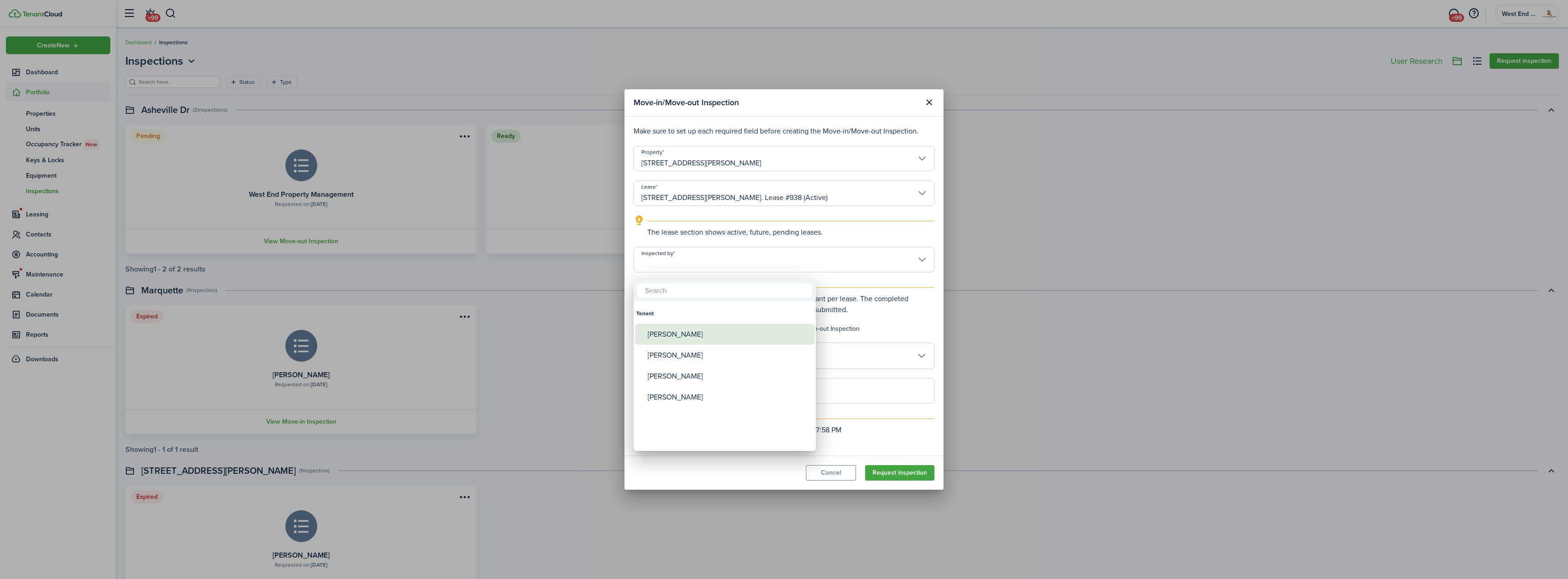
click at [705, 328] on div "[PERSON_NAME]" at bounding box center [728, 334] width 161 height 21
type input "[PERSON_NAME]"
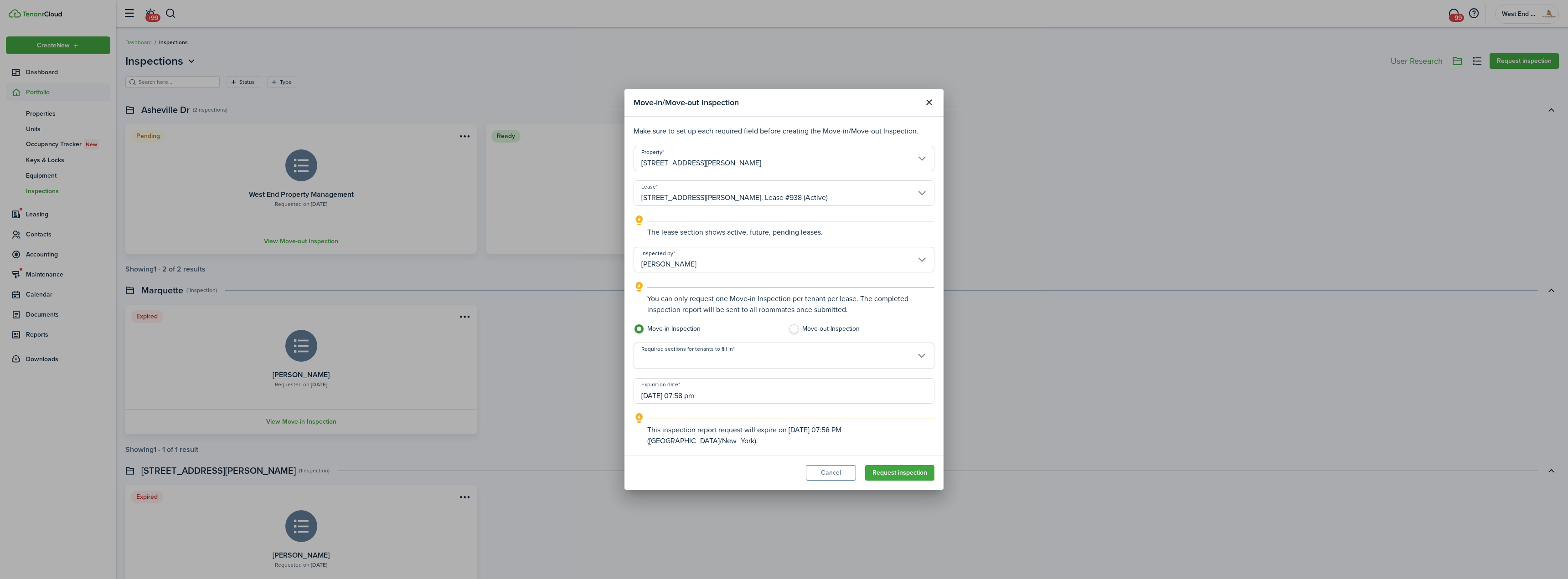
click at [776, 359] on span at bounding box center [784, 360] width 300 height 15
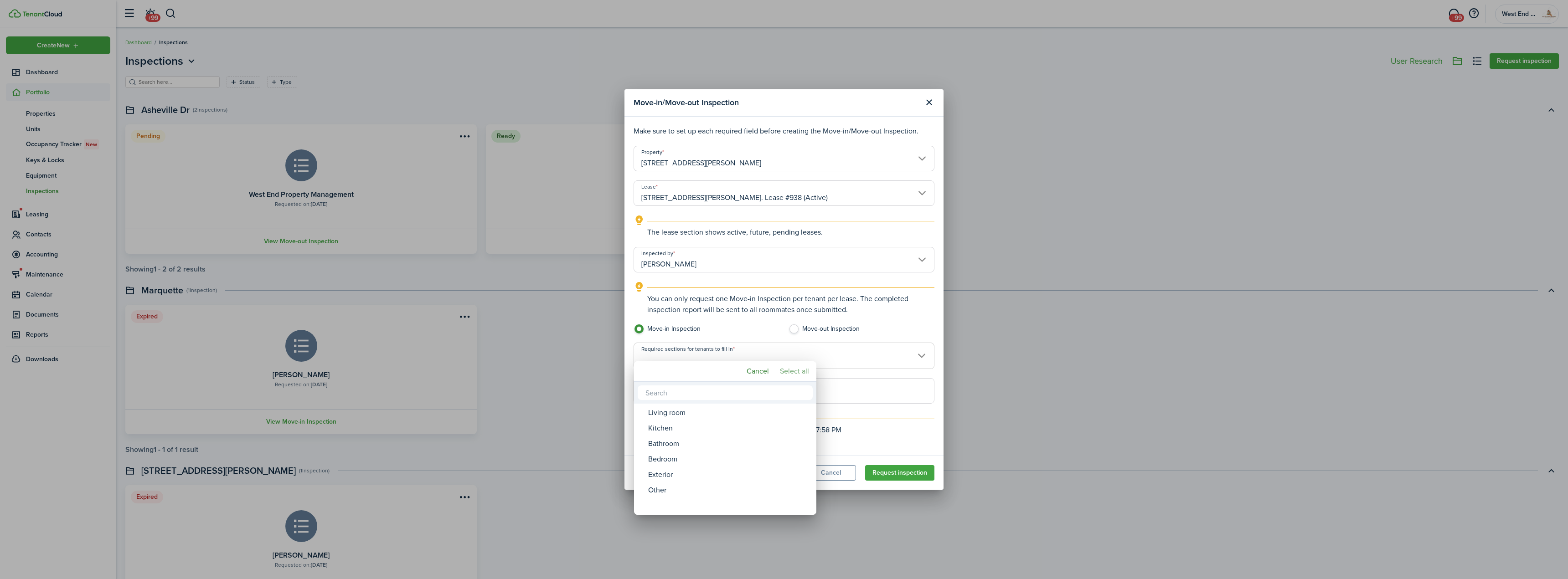
click at [782, 369] on mbsc-button "Select all" at bounding box center [794, 371] width 37 height 16
type input "Living room, Kitchen, Bathroom, Bedroom, Exterior, Other"
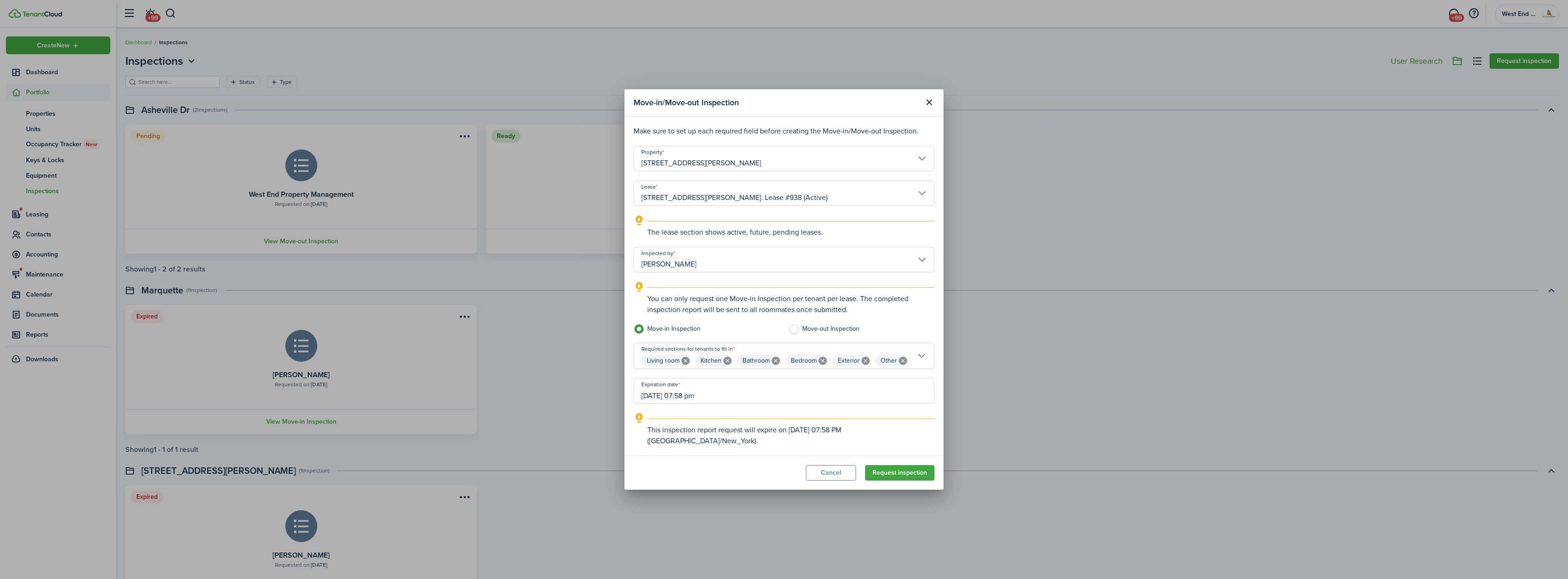
click at [751, 397] on input "[DATE] 07:58 pm" at bounding box center [784, 391] width 301 height 26
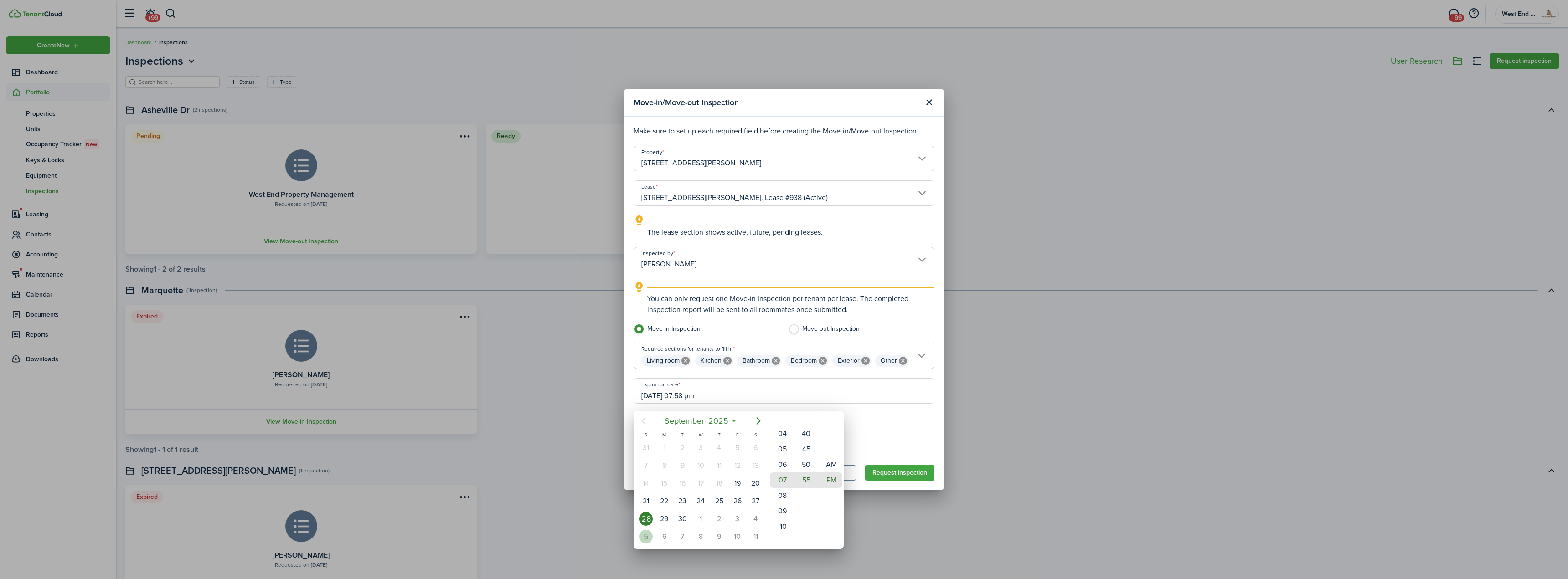
click at [651, 540] on div "5" at bounding box center [646, 536] width 13 height 13
type input "[DATE] 07:55 pm"
click at [861, 400] on div at bounding box center [784, 289] width 1714 height 724
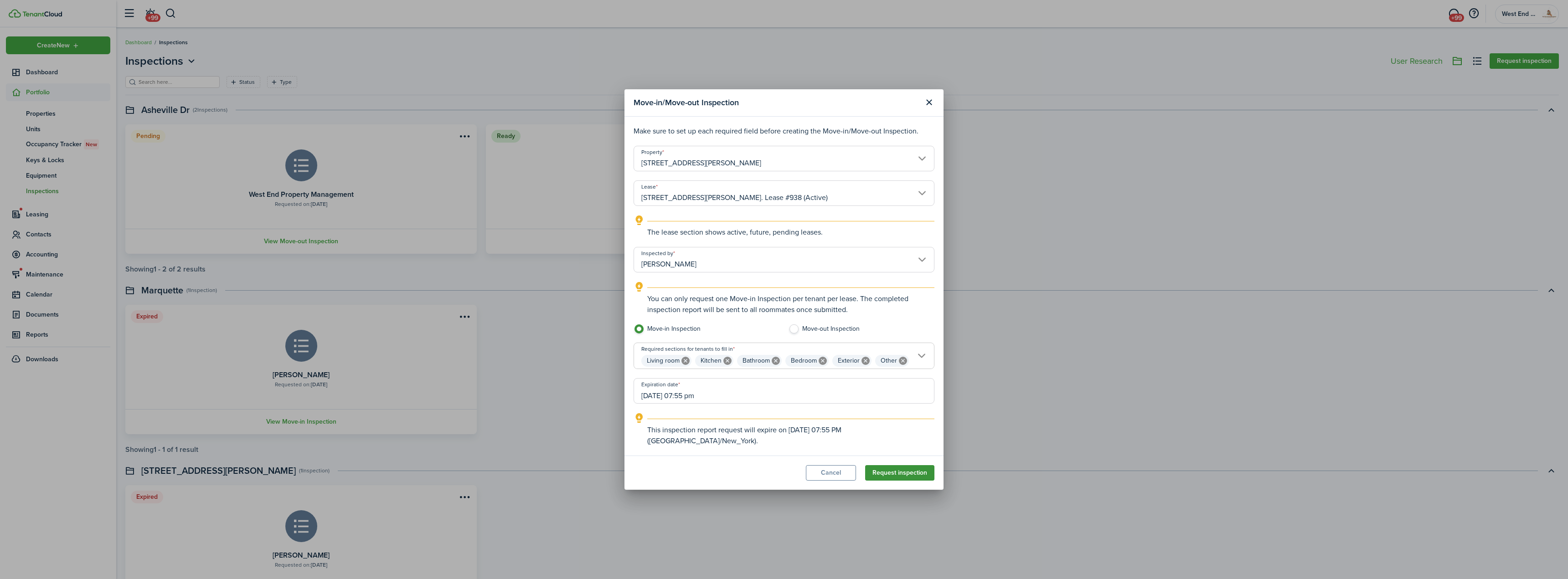
click at [905, 471] on button "Request inspection" at bounding box center [900, 473] width 69 height 15
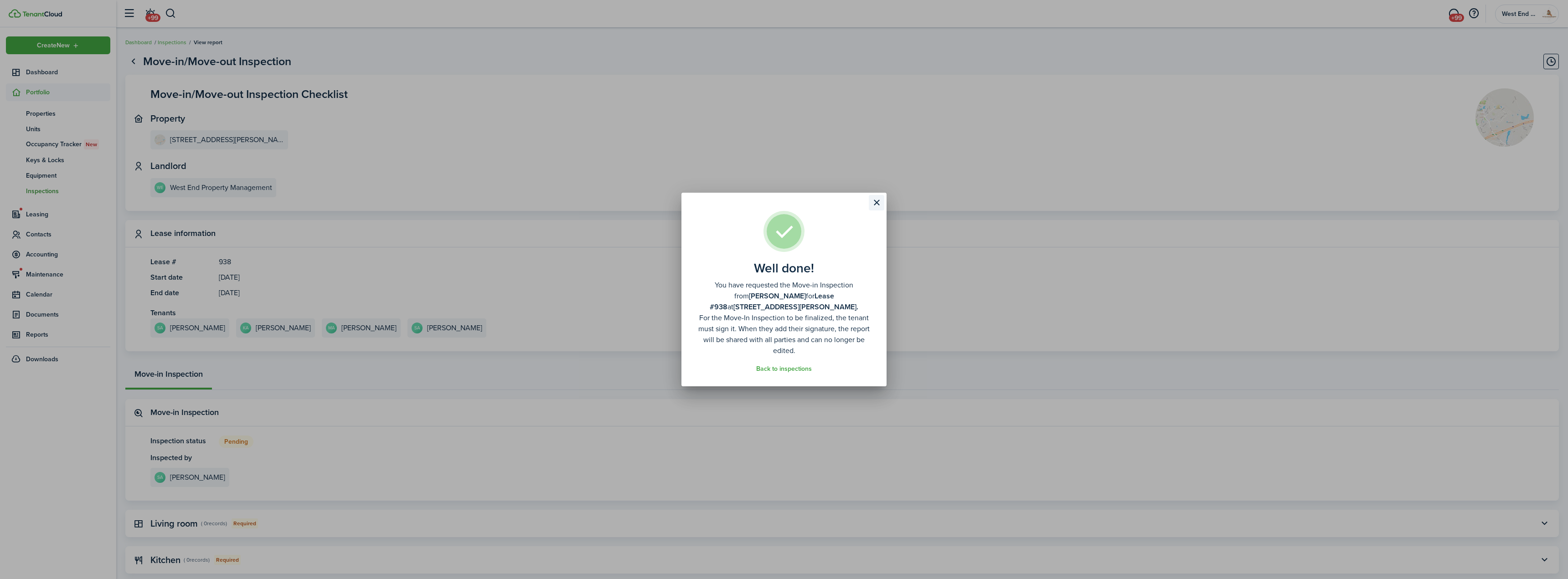
click at [880, 204] on button "Close modal" at bounding box center [876, 203] width 15 height 15
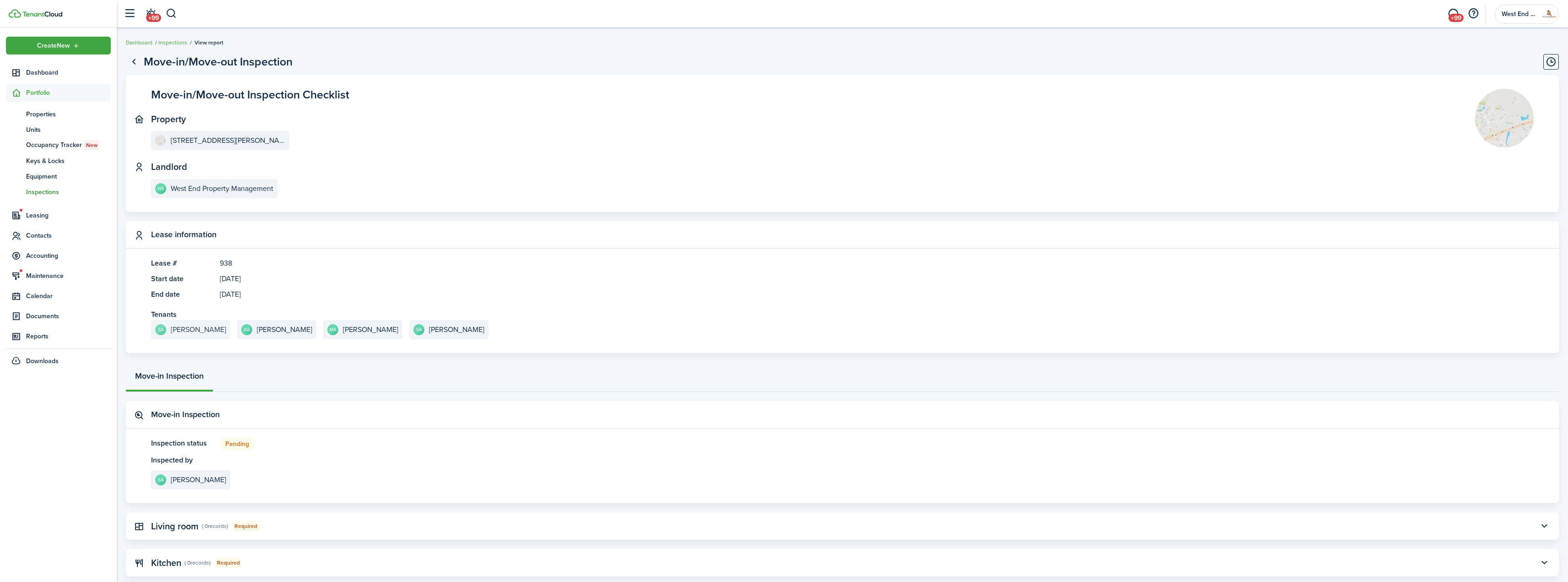
click at [194, 330] on e-details-info-title "[PERSON_NAME]" at bounding box center [198, 329] width 56 height 8
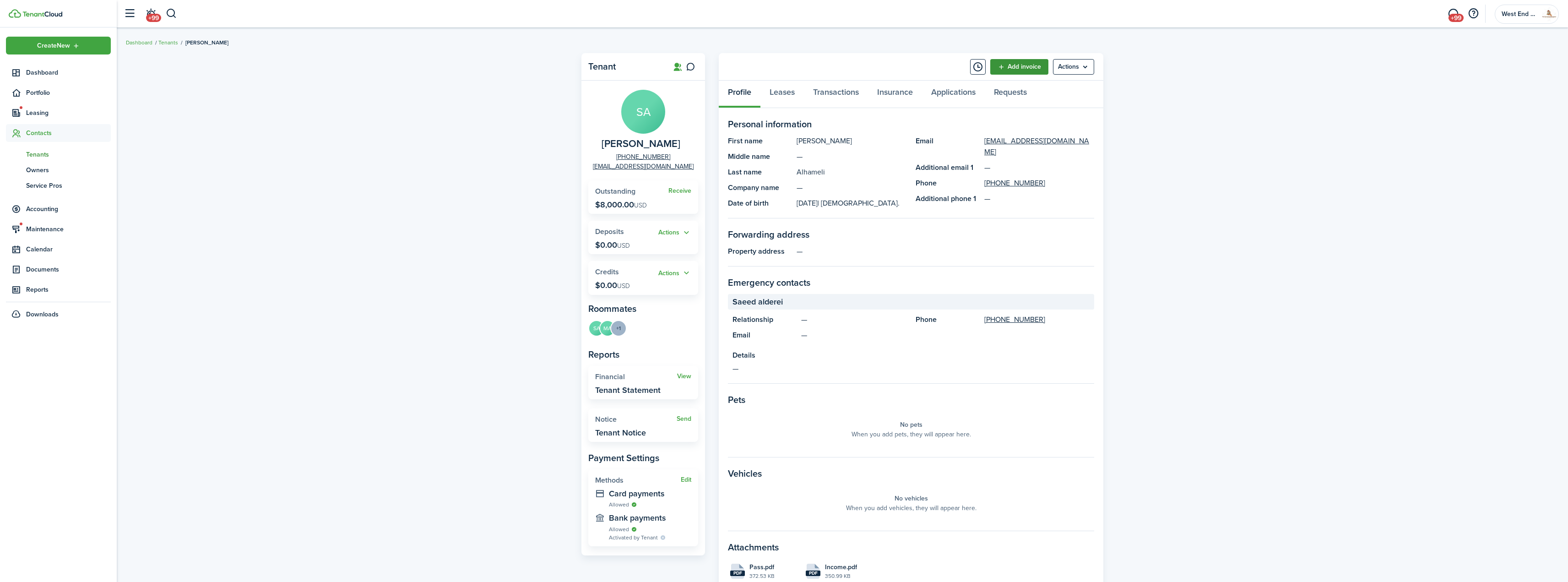
click at [1026, 63] on link "Add invoice" at bounding box center [1019, 67] width 58 height 15
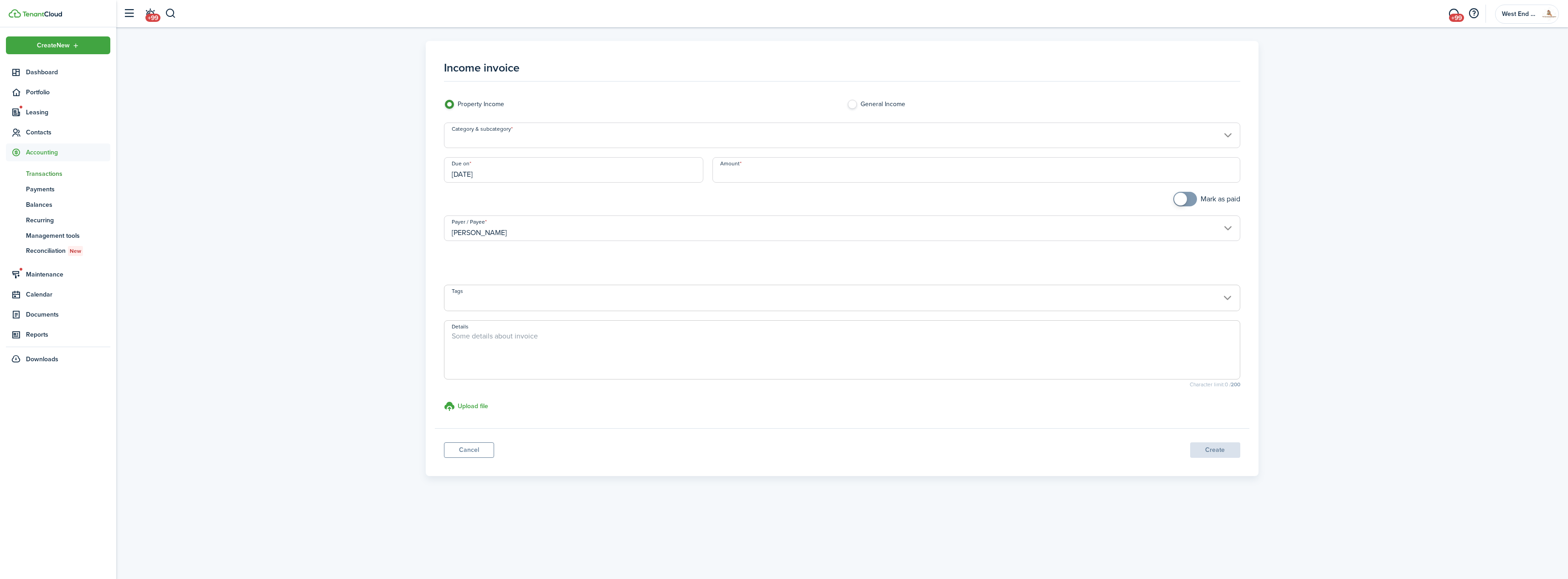
click at [502, 134] on input "Category & subcategory" at bounding box center [841, 135] width 796 height 26
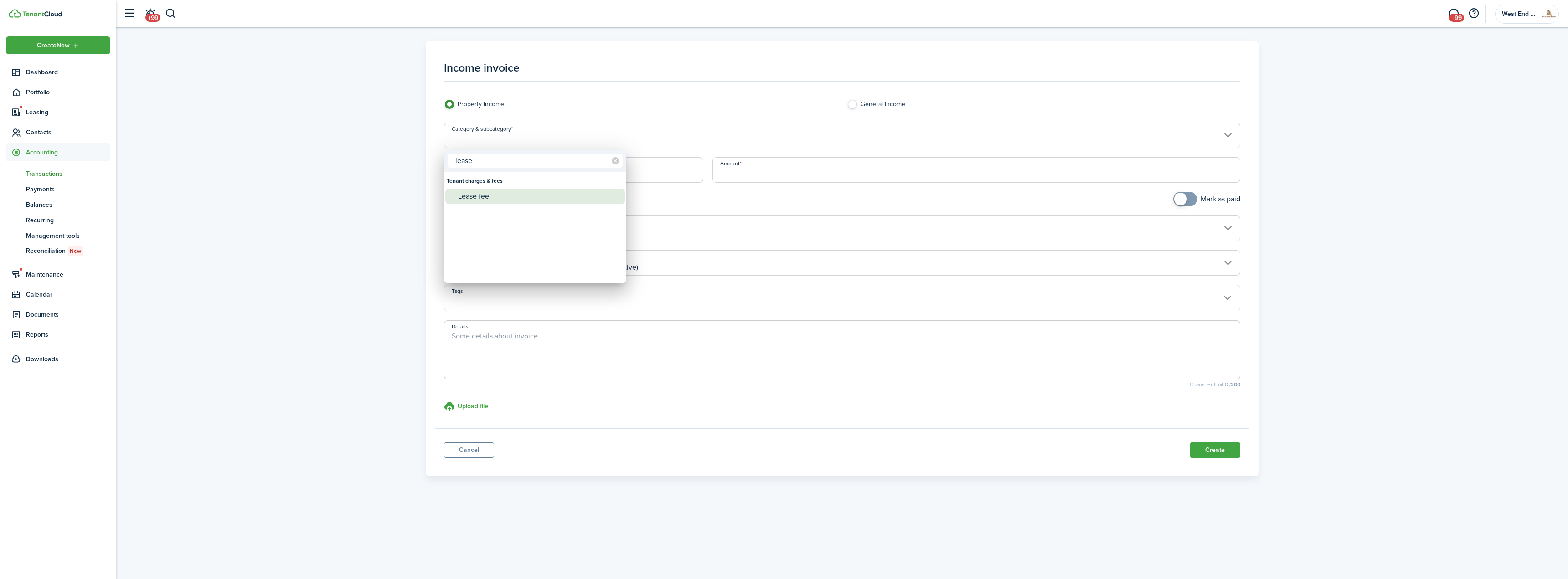
type input "lease"
click at [489, 197] on div "Lease fee" at bounding box center [539, 196] width 161 height 15
type input "Tenant charges & fees / Lease fee"
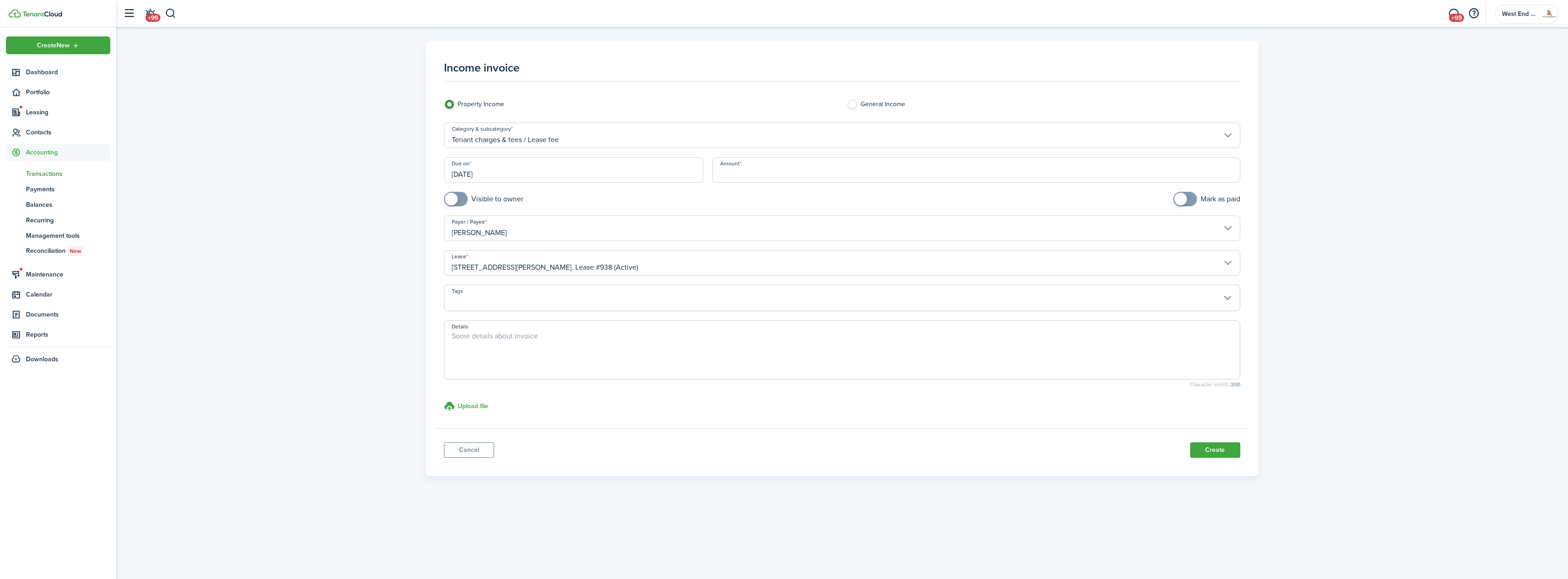
click at [779, 178] on input "Amount" at bounding box center [976, 170] width 528 height 26
type input "$175.00"
click at [1217, 443] on button "Create" at bounding box center [1215, 449] width 50 height 15
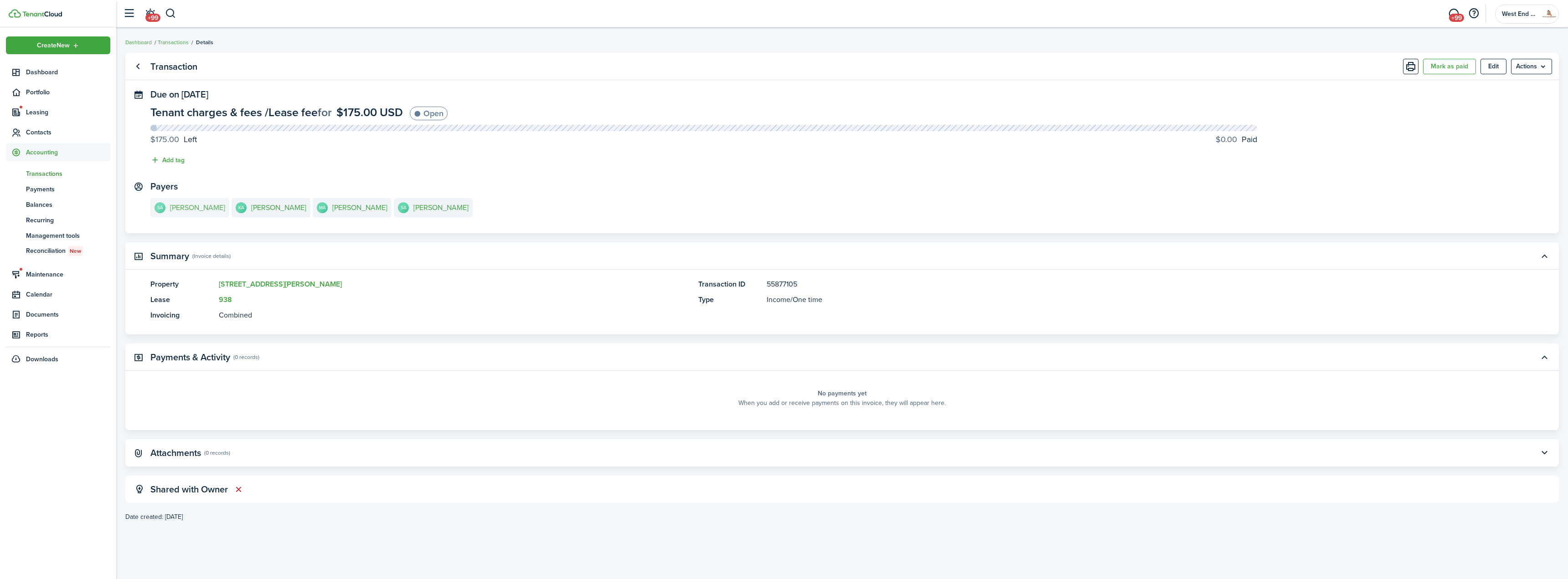
click at [187, 202] on link "SA [PERSON_NAME]" at bounding box center [190, 207] width 79 height 19
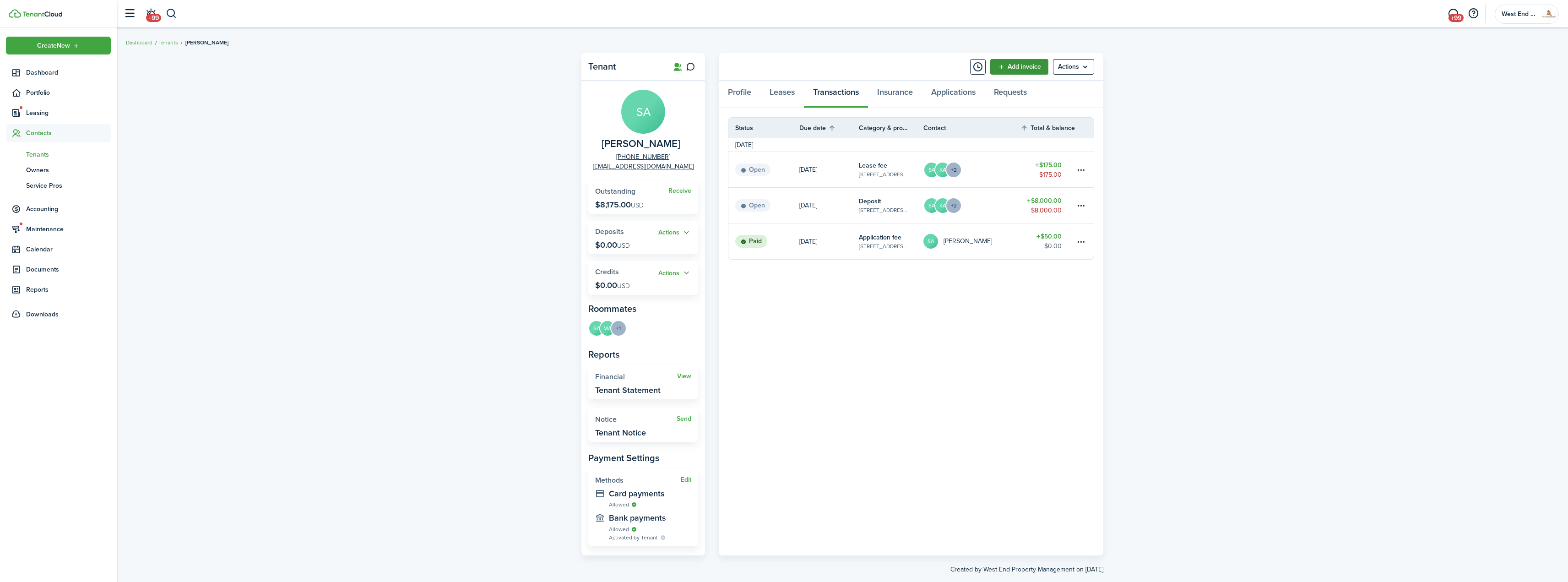
click at [1023, 63] on link "Add invoice" at bounding box center [1019, 67] width 58 height 15
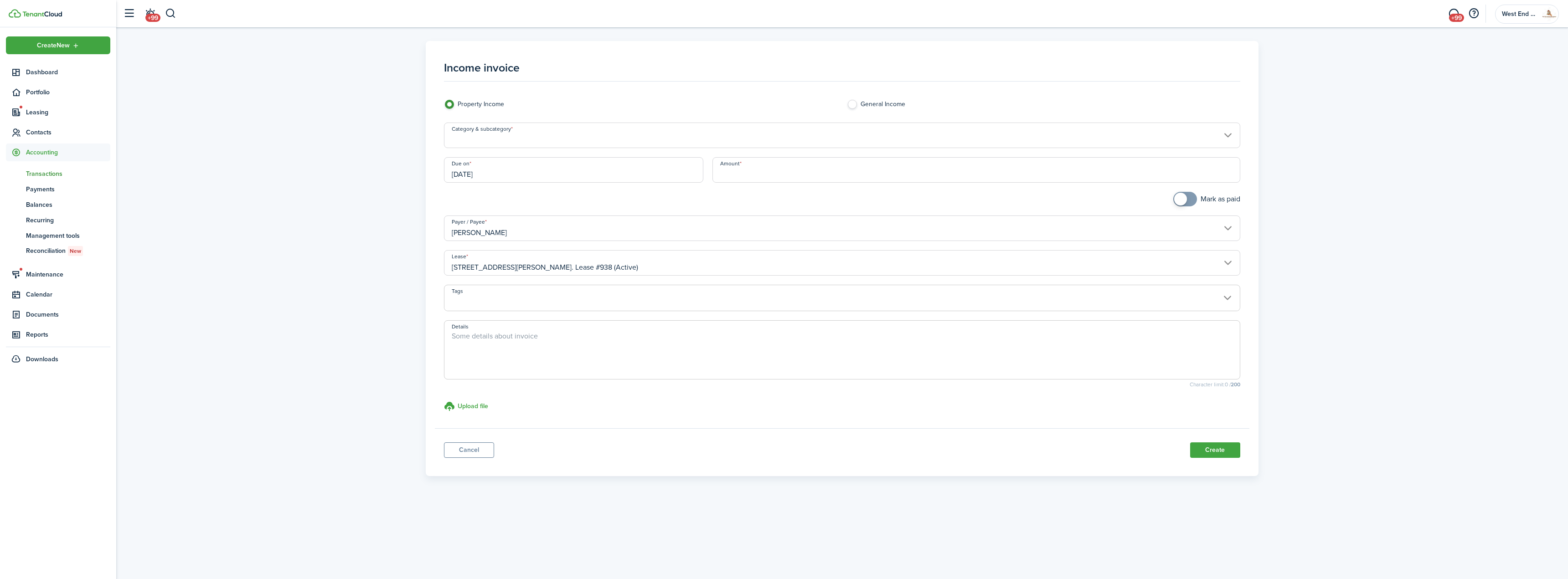
click at [658, 135] on input "Category & subcategory" at bounding box center [841, 135] width 796 height 26
type input "rent"
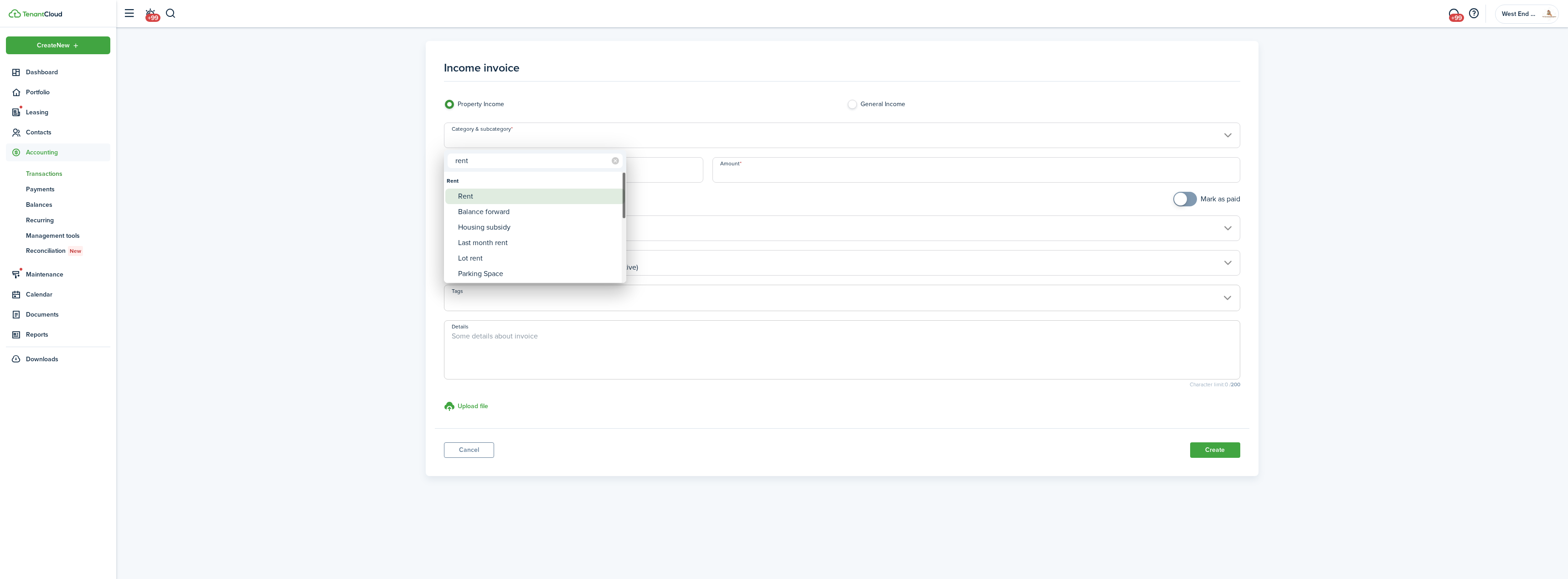
click at [503, 195] on div "Rent" at bounding box center [539, 196] width 161 height 15
type input "Rent"
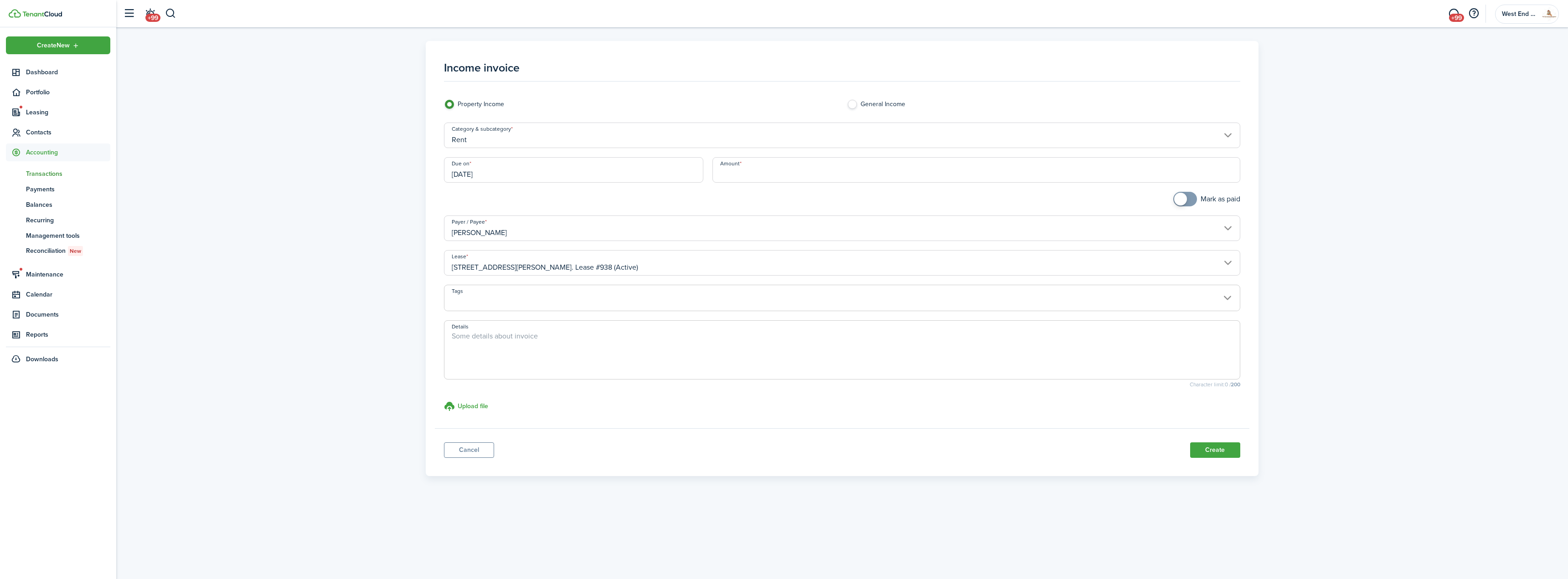
click at [520, 179] on input "[DATE]" at bounding box center [573, 170] width 259 height 26
click at [508, 290] on div "1" at bounding box center [511, 293] width 13 height 13
type input "[DATE]"
click at [749, 170] on input "Amount" at bounding box center [976, 170] width 528 height 26
type input "$4.00"
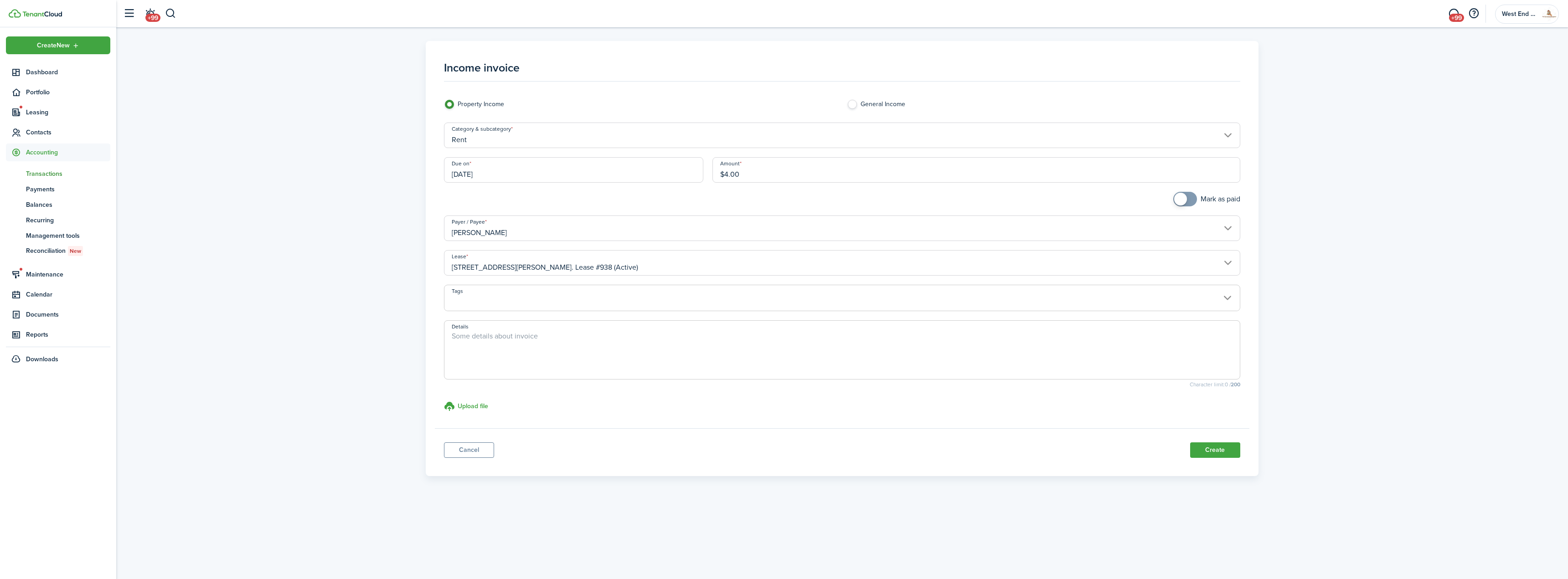
drag, startPoint x: 792, startPoint y: 172, endPoint x: 549, endPoint y: 158, distance: 243.4
click at [549, 158] on div "Due on [DATE] Amount $4.00" at bounding box center [842, 174] width 805 height 35
type input "$4,150.00"
click at [1234, 452] on button "Create" at bounding box center [1215, 449] width 50 height 15
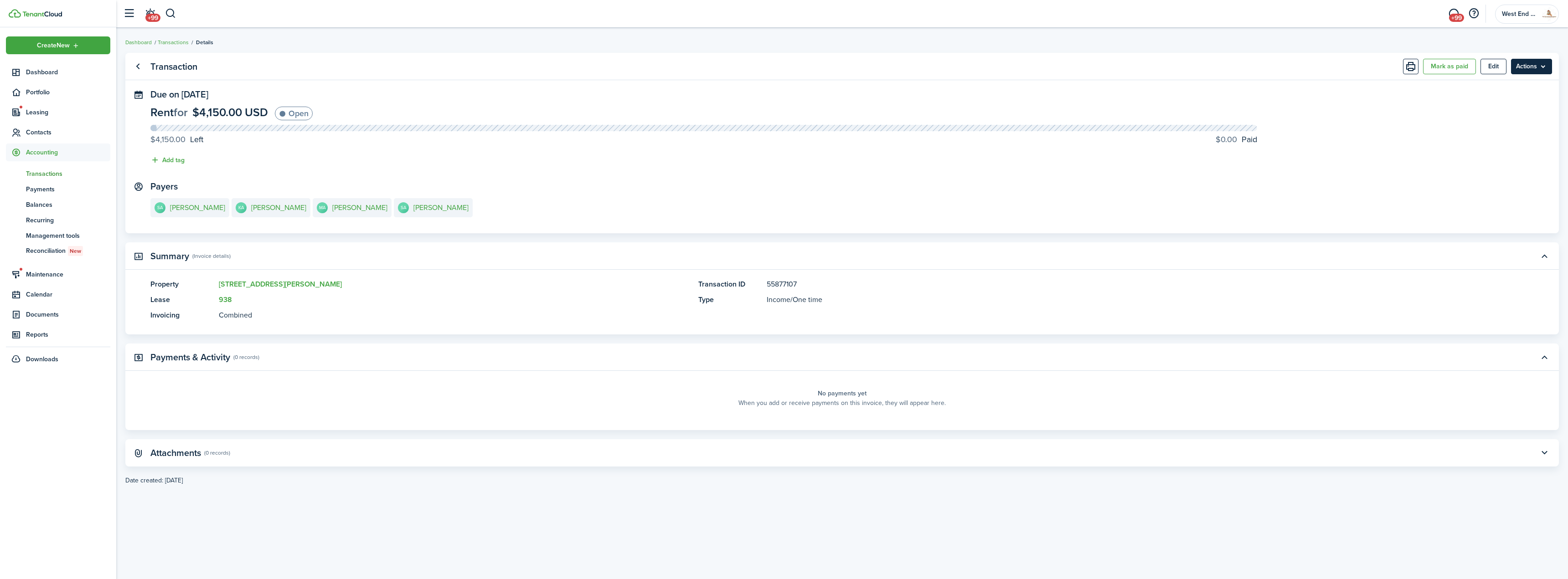
click at [1536, 66] on menu-btn "Actions" at bounding box center [1531, 66] width 41 height 15
click at [1485, 104] on link "Clone" at bounding box center [1512, 102] width 80 height 15
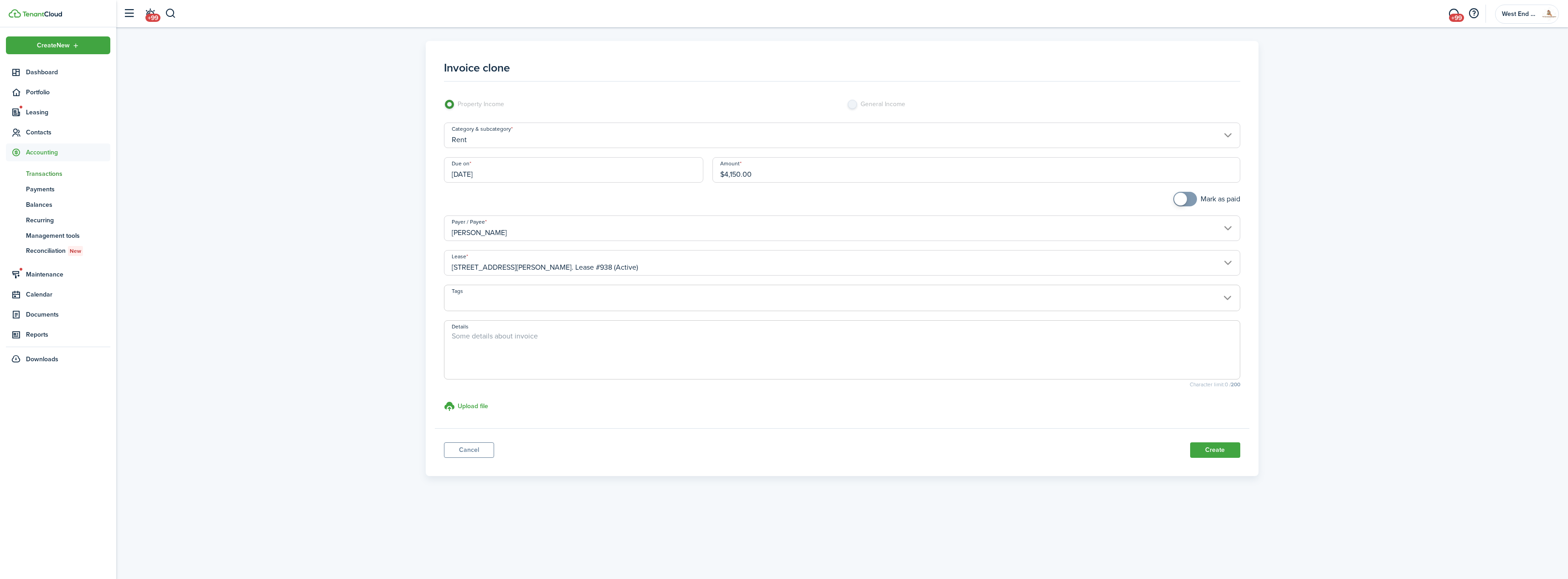
click at [531, 173] on input "[DATE]" at bounding box center [573, 170] width 259 height 26
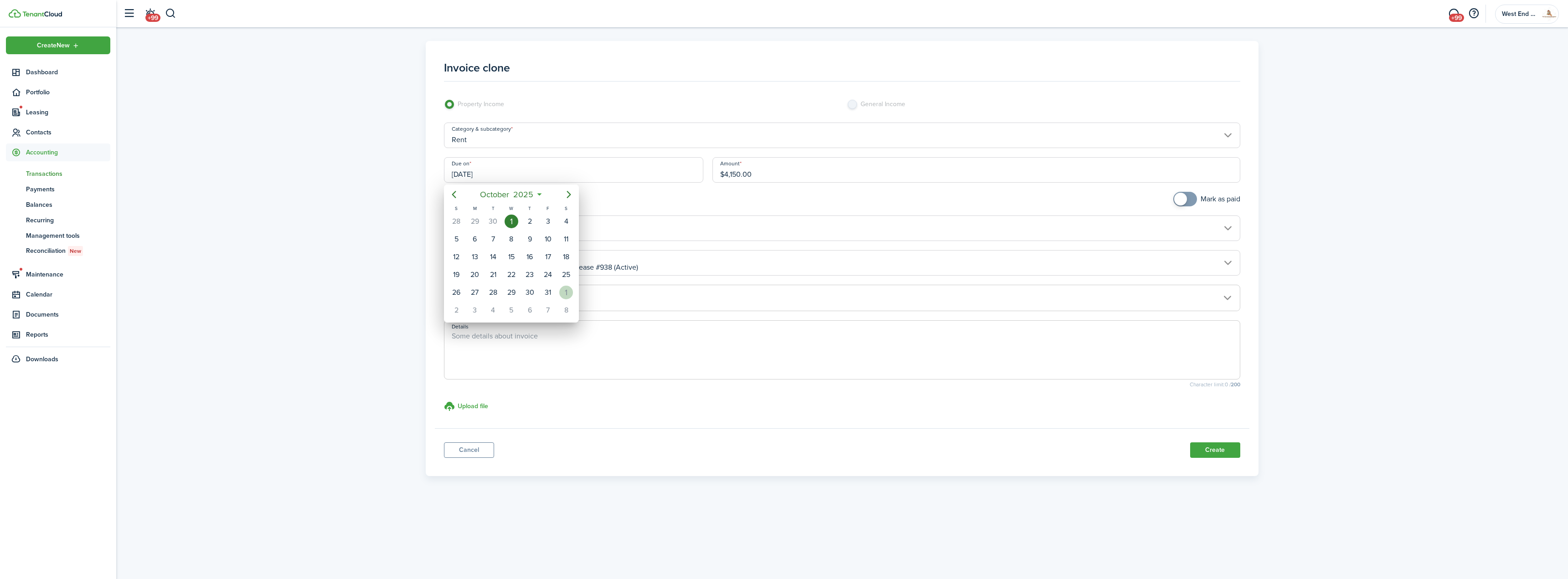
click at [569, 285] on div "[DATE]" at bounding box center [566, 293] width 18 height 17
type input "[DATE]"
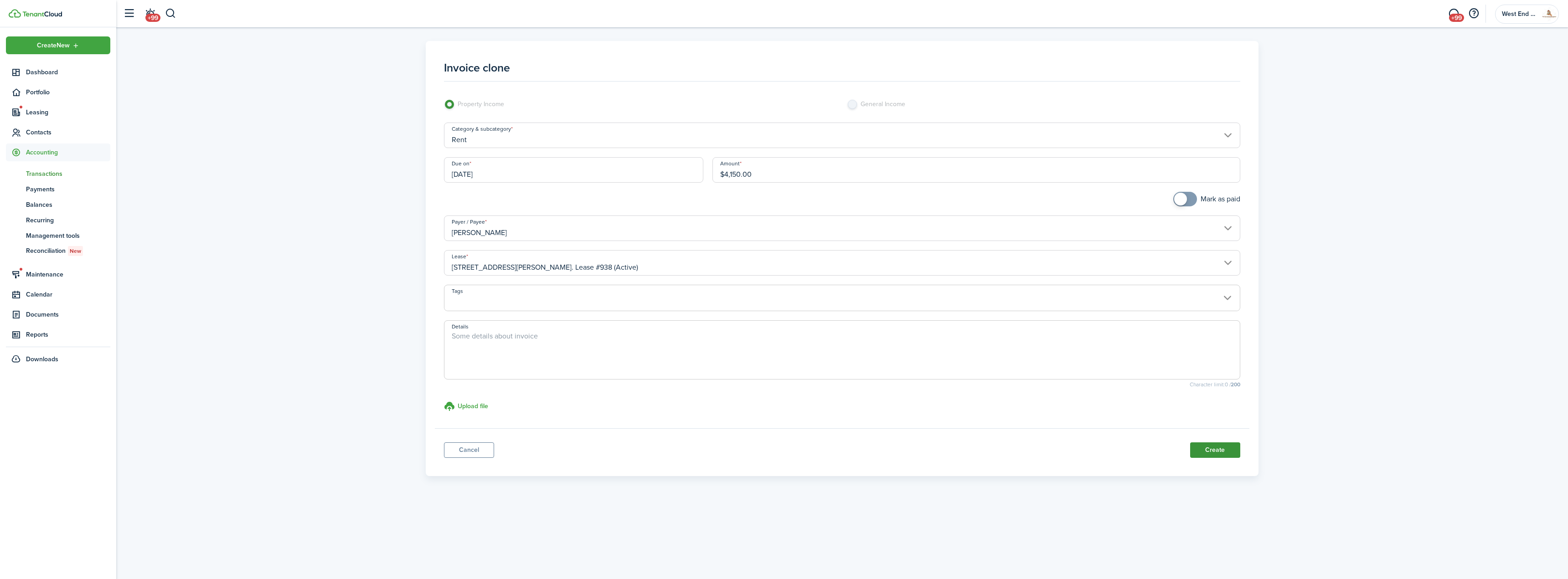
click at [1212, 444] on button "Create" at bounding box center [1215, 449] width 50 height 15
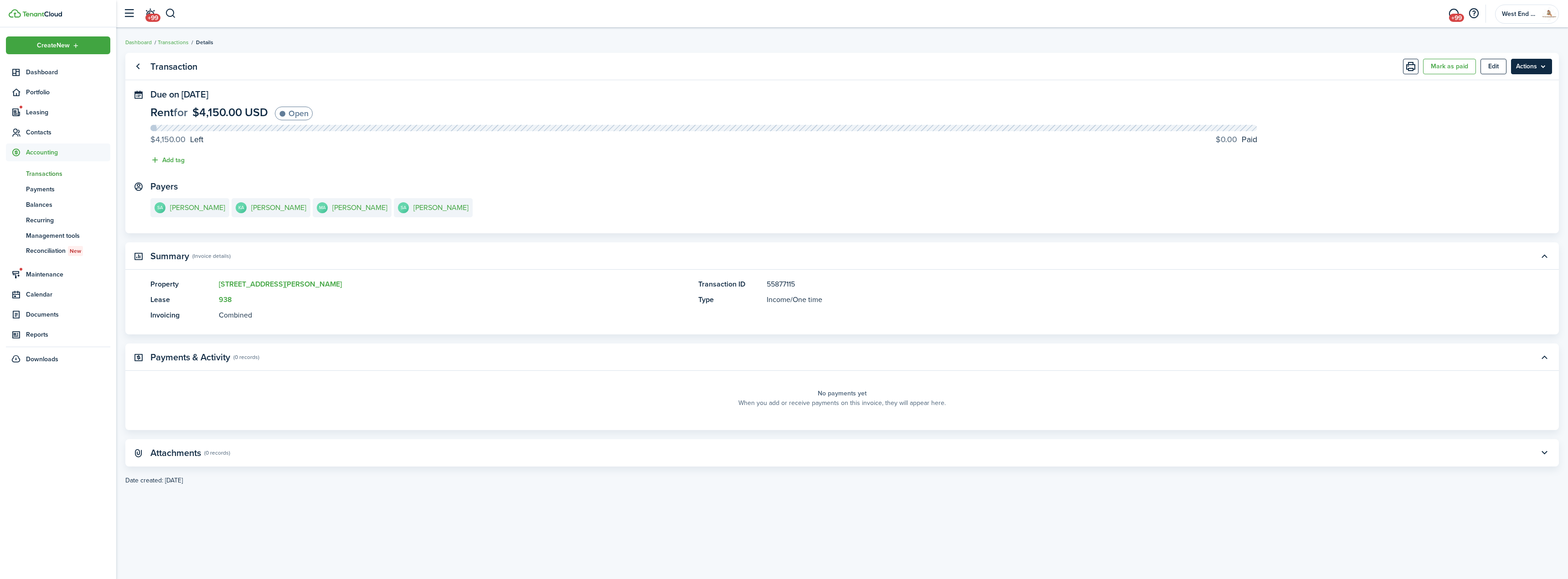
click at [1545, 64] on menu-btn "Actions" at bounding box center [1531, 66] width 41 height 15
click at [1494, 101] on link "Clone" at bounding box center [1512, 102] width 80 height 15
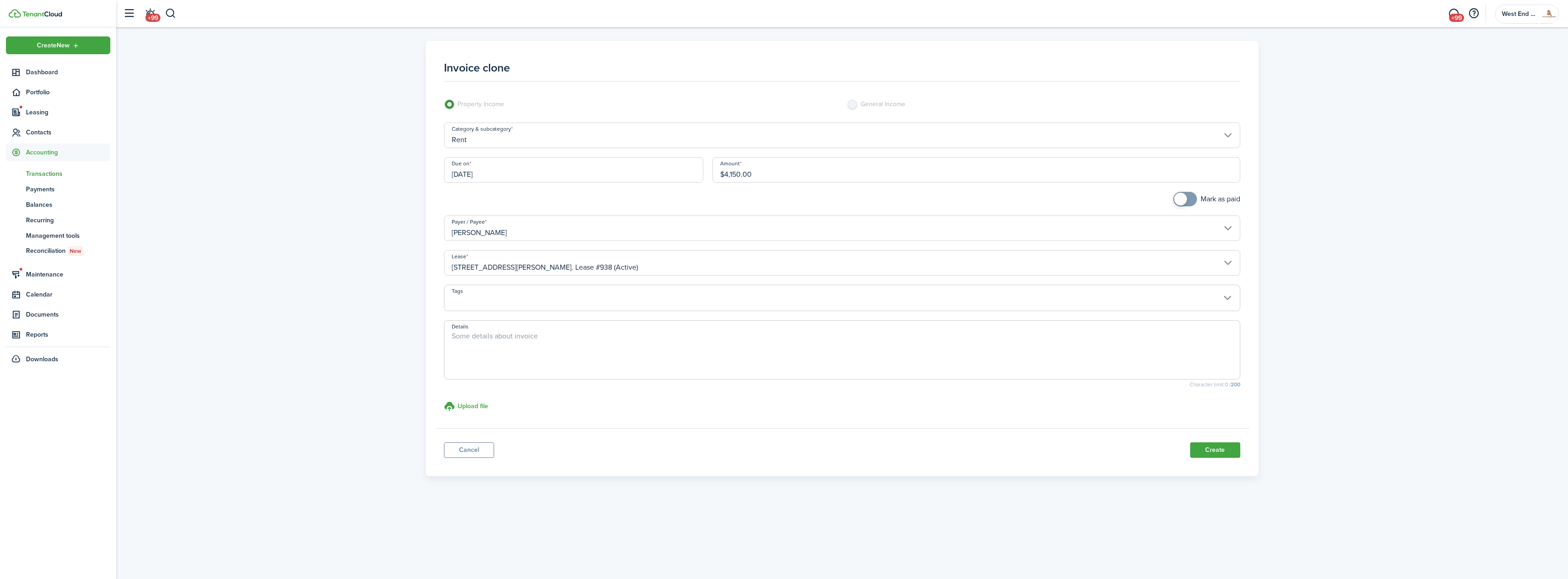
click at [540, 169] on input "[DATE]" at bounding box center [573, 170] width 259 height 26
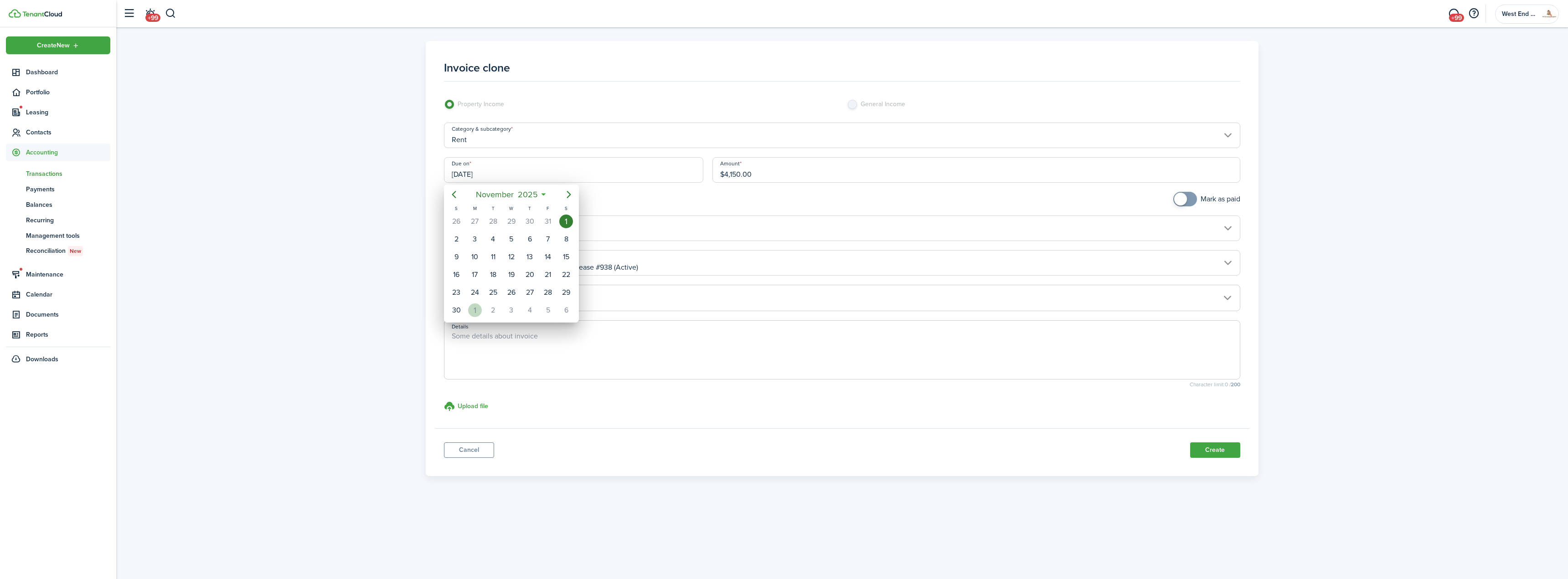
click at [474, 310] on div "1" at bounding box center [475, 310] width 13 height 13
type input "[DATE]"
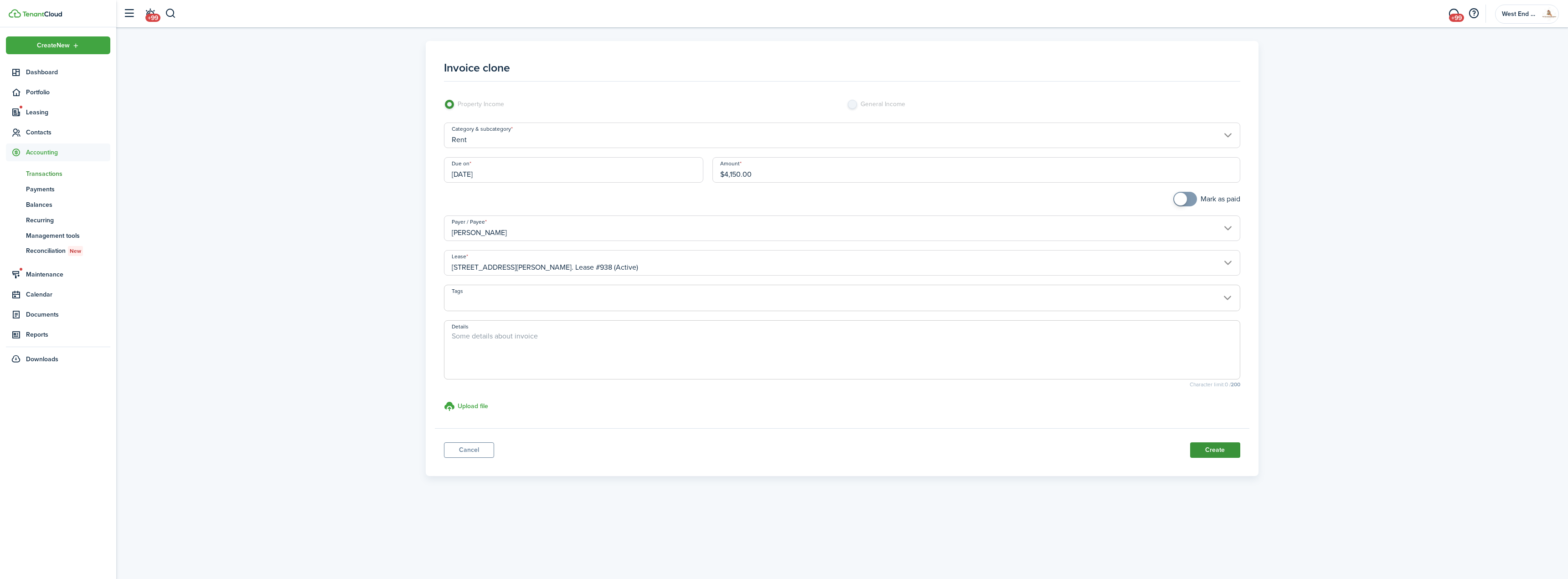
click at [1213, 448] on button "Create" at bounding box center [1215, 449] width 50 height 15
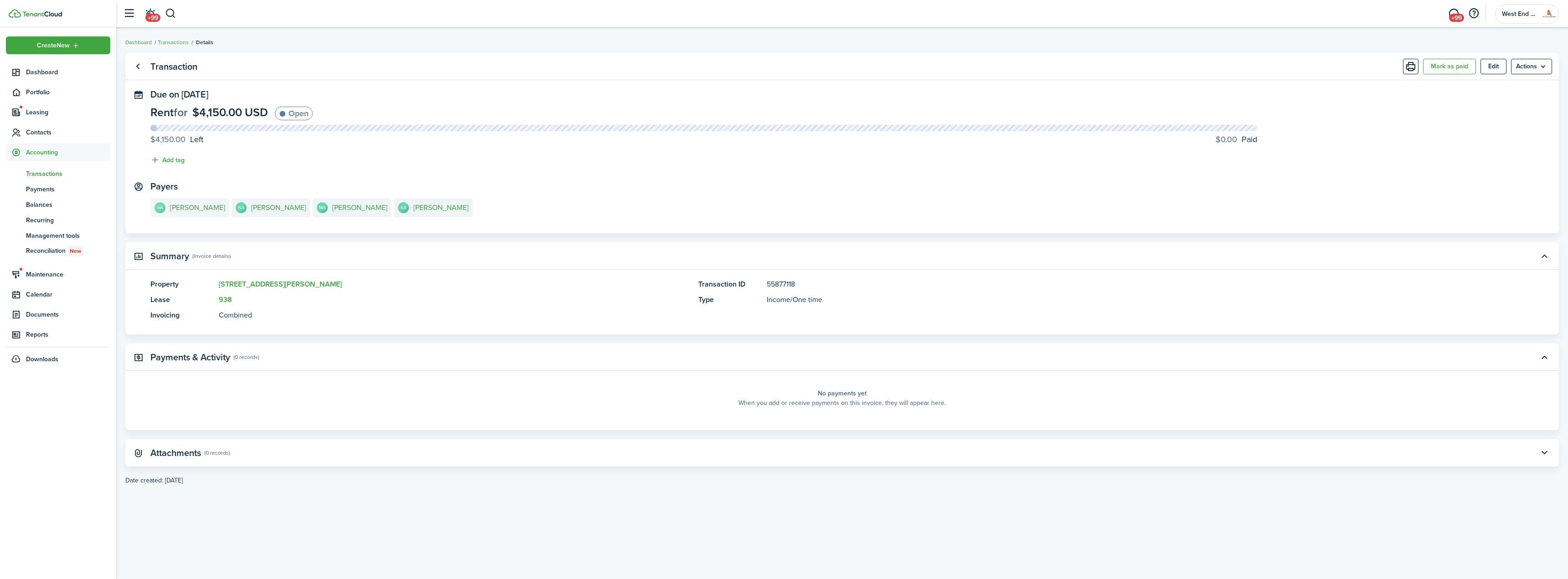
click at [187, 209] on e-details-info-title "[PERSON_NAME]" at bounding box center [197, 207] width 55 height 8
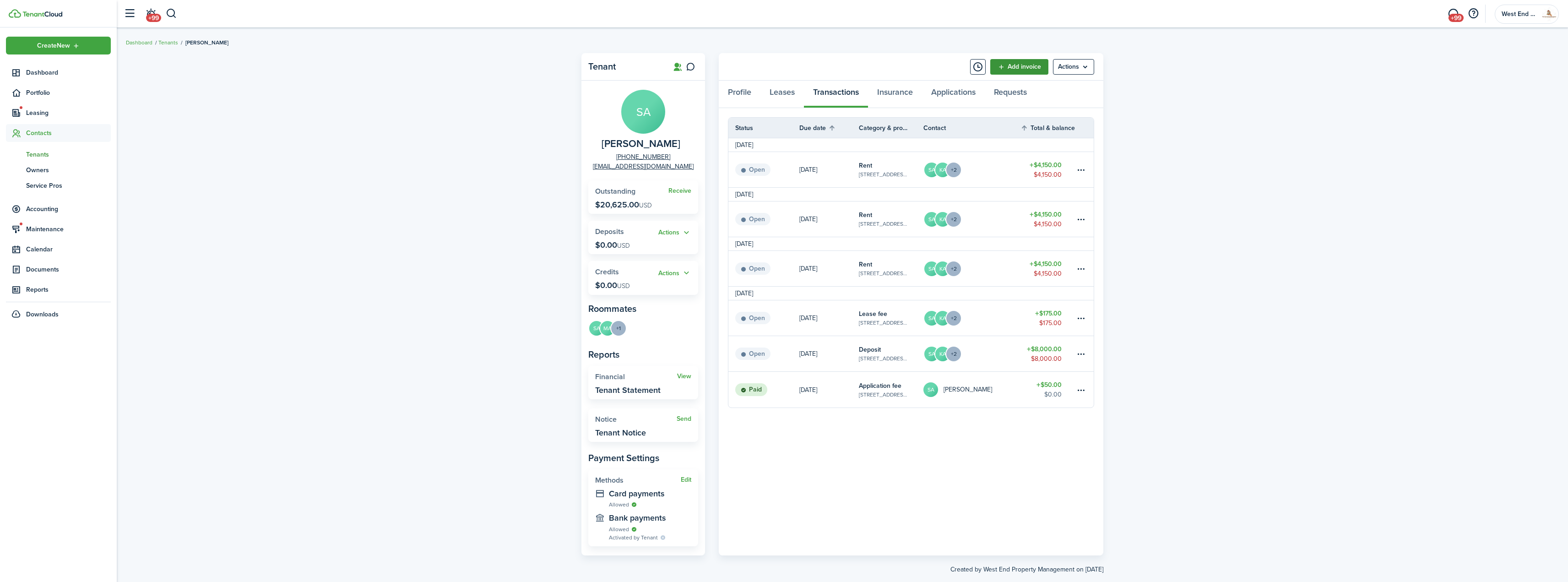
click at [1029, 72] on link "Add invoice" at bounding box center [1019, 67] width 58 height 15
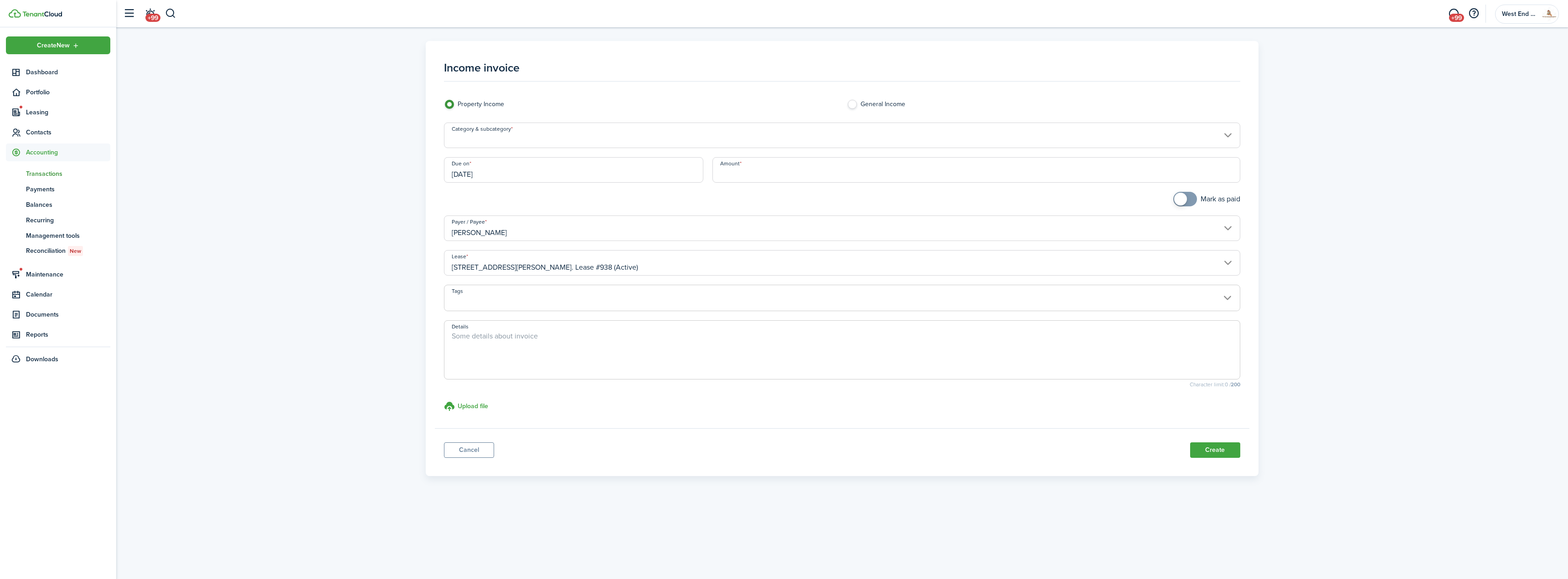
click at [500, 131] on input "Category & subcategory" at bounding box center [841, 135] width 796 height 26
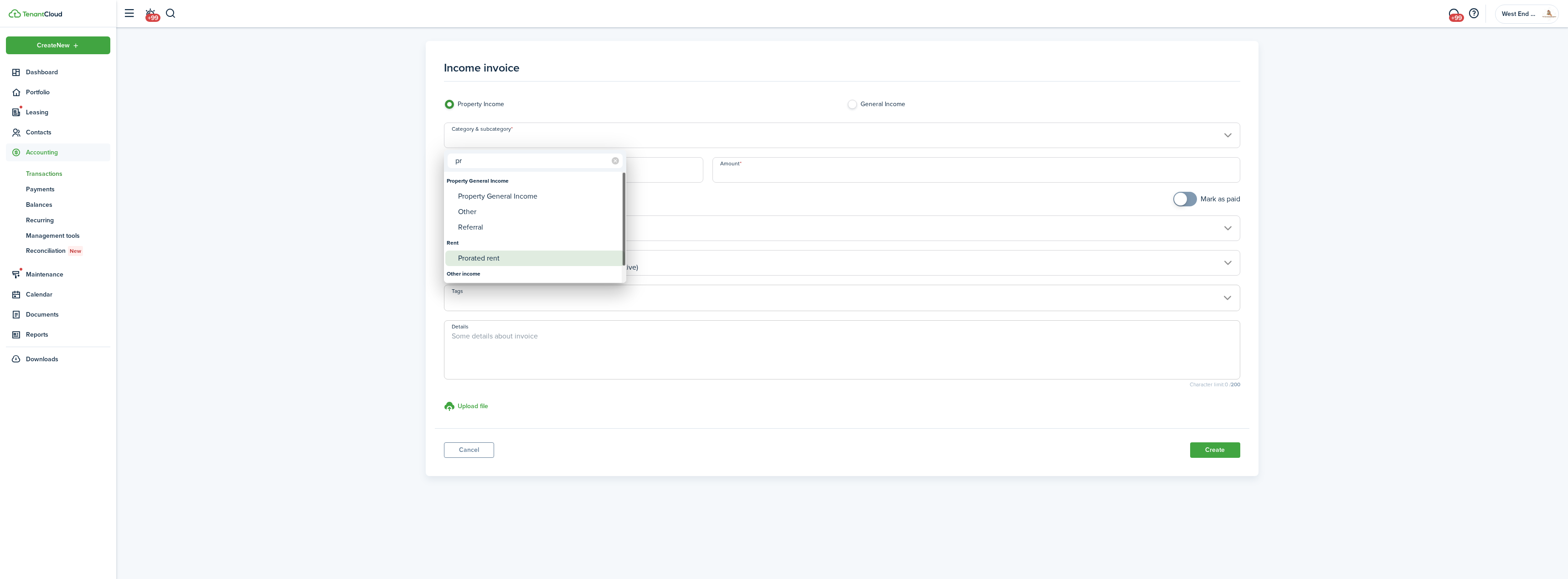
type input "pr"
click at [488, 254] on div "Prorated rent" at bounding box center [539, 258] width 161 height 15
type input "Rent / Prorated rent"
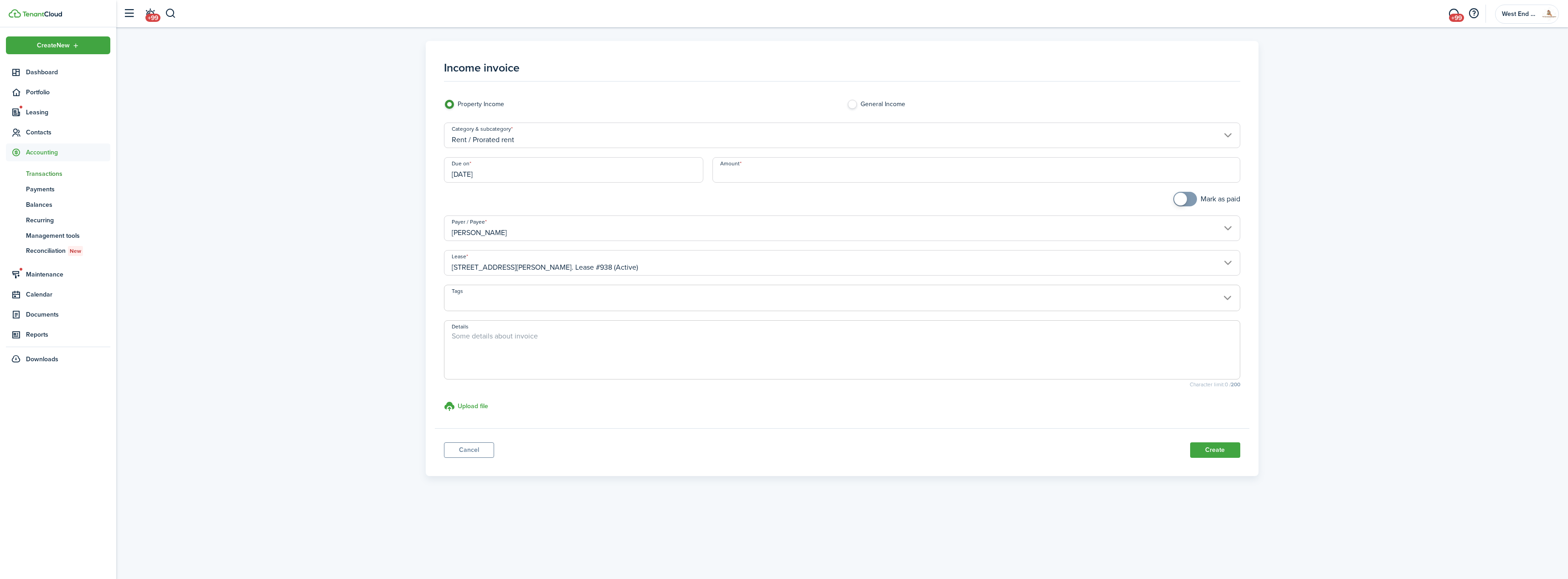
click at [747, 173] on input "Amount" at bounding box center [976, 170] width 528 height 26
click at [782, 170] on input "Amount" at bounding box center [976, 170] width 528 height 26
type input "$1,106.00"
click at [578, 151] on div "Category & subcategory Rent / Prorated rent" at bounding box center [842, 139] width 805 height 35
click at [562, 178] on input "[DATE]" at bounding box center [573, 170] width 259 height 26
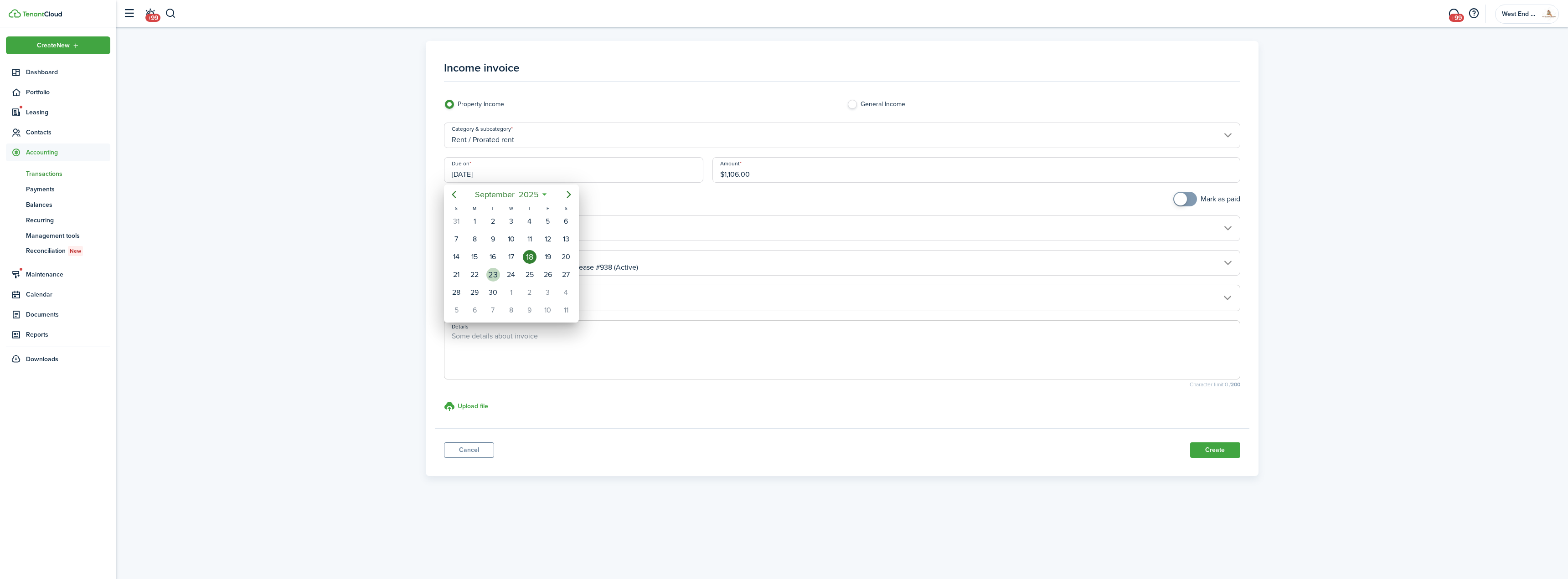
click at [490, 276] on div "23" at bounding box center [493, 274] width 13 height 13
type input "[DATE]"
click at [1371, 282] on div "Income invoice Property Income General Income Category & subcategory Rent / Pro…" at bounding box center [842, 258] width 1443 height 435
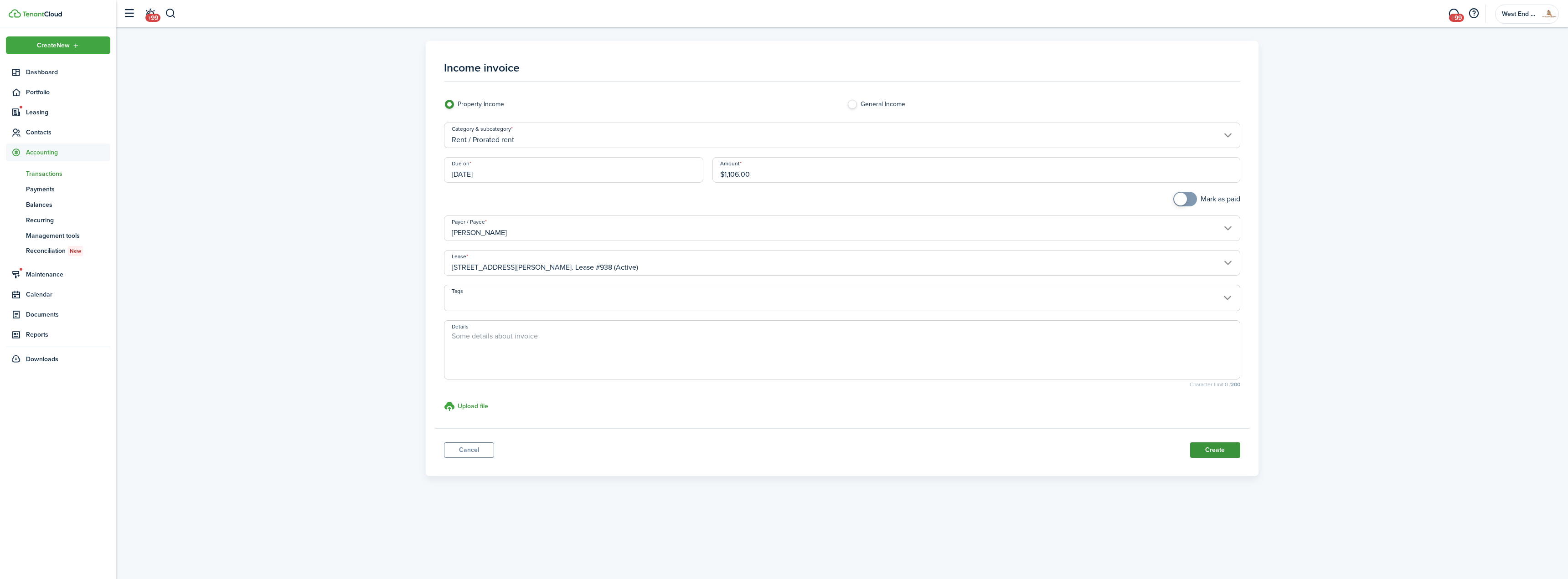
click at [1220, 449] on button "Create" at bounding box center [1215, 449] width 50 height 15
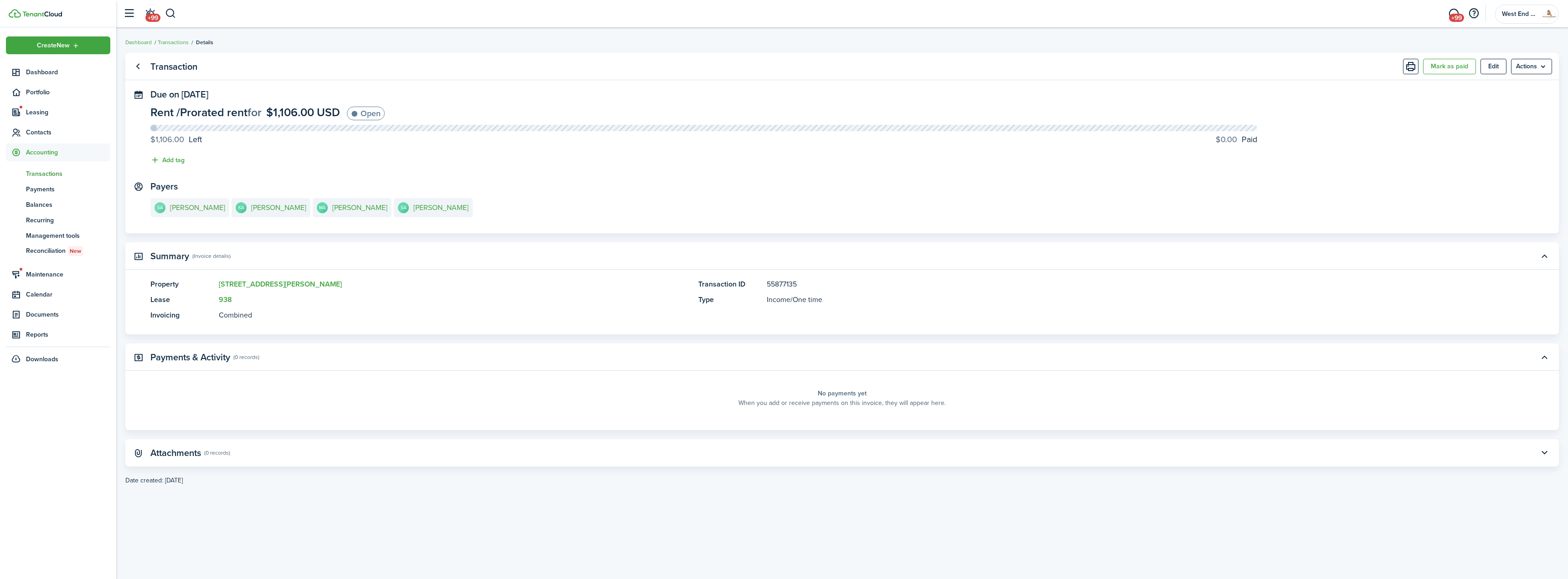
click at [201, 207] on e-details-info-title "[PERSON_NAME]" at bounding box center [197, 207] width 55 height 8
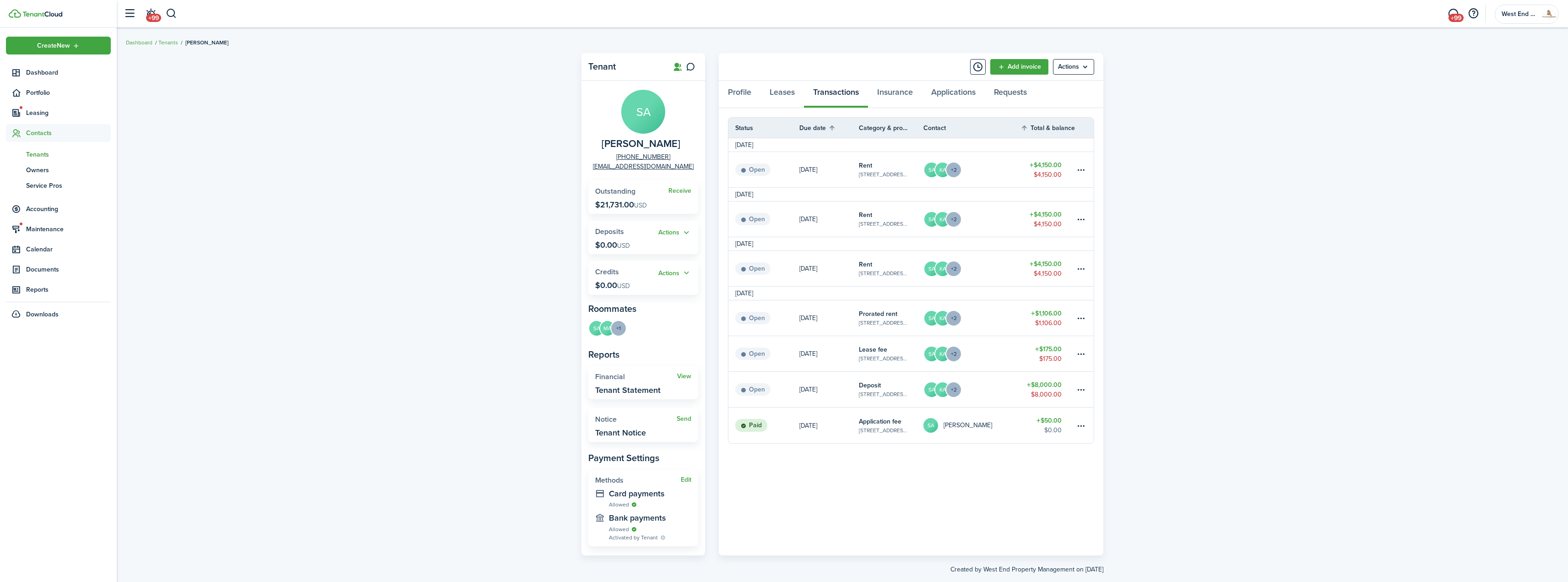
click at [449, 207] on div "Tenant SA [PERSON_NAME] [PHONE_NUMBER] [EMAIL_ADDRESS][DOMAIN_NAME] Receive Out…" at bounding box center [842, 313] width 1451 height 530
click at [362, 145] on div "Tenant SA [PERSON_NAME] [PHONE_NUMBER] [EMAIL_ADDRESS][DOMAIN_NAME] Receive Out…" at bounding box center [842, 313] width 1451 height 530
click at [444, 120] on div "Tenant SA [PERSON_NAME] [PHONE_NUMBER] [EMAIL_ADDRESS][DOMAIN_NAME] Receive Out…" at bounding box center [842, 313] width 1451 height 530
click at [38, 78] on link "Dashboard" at bounding box center [58, 72] width 105 height 18
